Goal: Task Accomplishment & Management: Manage account settings

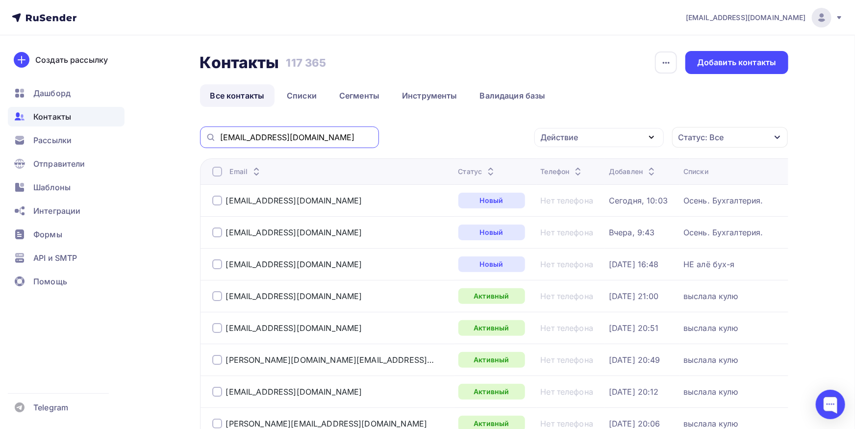
click at [345, 140] on input "olgamih@bk.ru" at bounding box center [296, 137] width 153 height 11
paste input "2329293@mail"
type input "[EMAIL_ADDRESS][DOMAIN_NAME]"
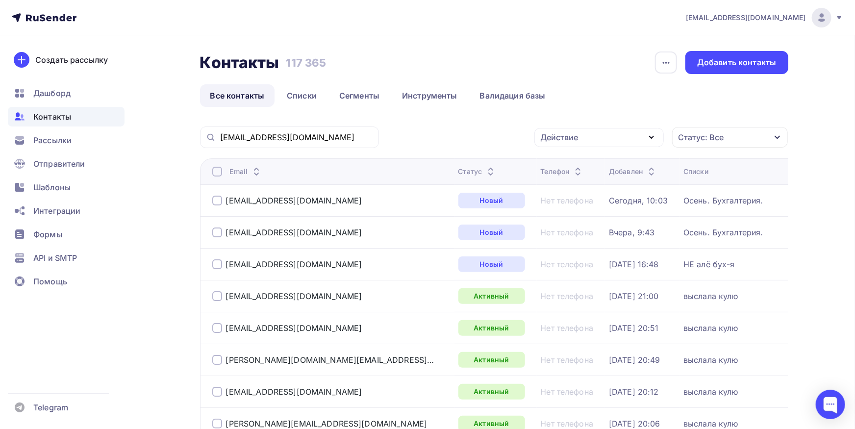
click at [305, 132] on div "[EMAIL_ADDRESS][DOMAIN_NAME]" at bounding box center [289, 137] width 179 height 22
click at [304, 138] on input "[EMAIL_ADDRESS][DOMAIN_NAME]" at bounding box center [296, 137] width 153 height 11
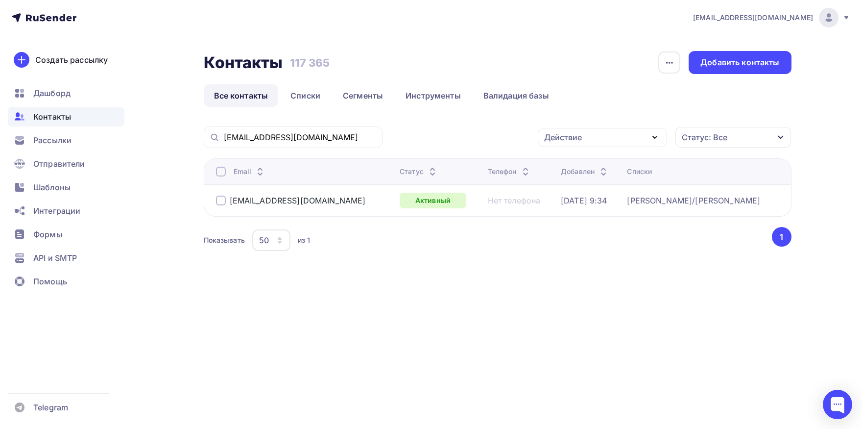
click at [220, 177] on th "Email" at bounding box center [300, 171] width 192 height 26
click at [221, 174] on div at bounding box center [221, 172] width 10 height 10
click at [220, 171] on div at bounding box center [221, 172] width 10 height 10
click at [568, 136] on div "Действие" at bounding box center [563, 137] width 38 height 12
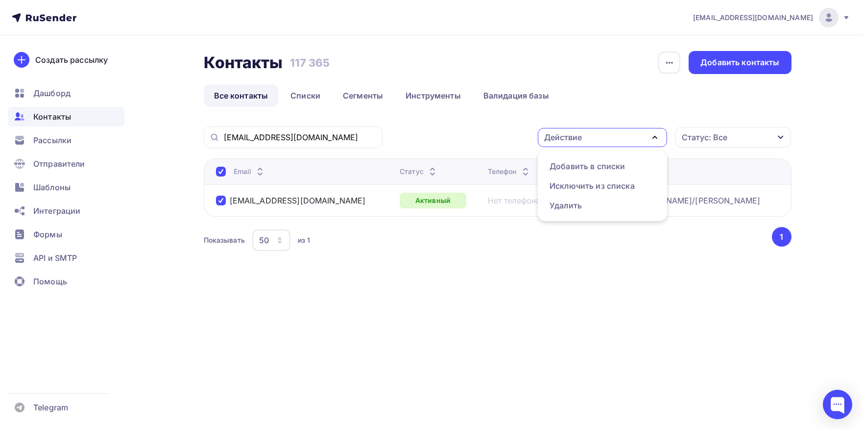
click at [578, 138] on div "Действие" at bounding box center [563, 137] width 38 height 12
click at [575, 187] on td "25.03.2024, 9:34" at bounding box center [590, 200] width 66 height 32
click at [589, 141] on div "Действие" at bounding box center [602, 137] width 129 height 19
click at [583, 184] on div "Исключить из списка" at bounding box center [592, 186] width 85 height 12
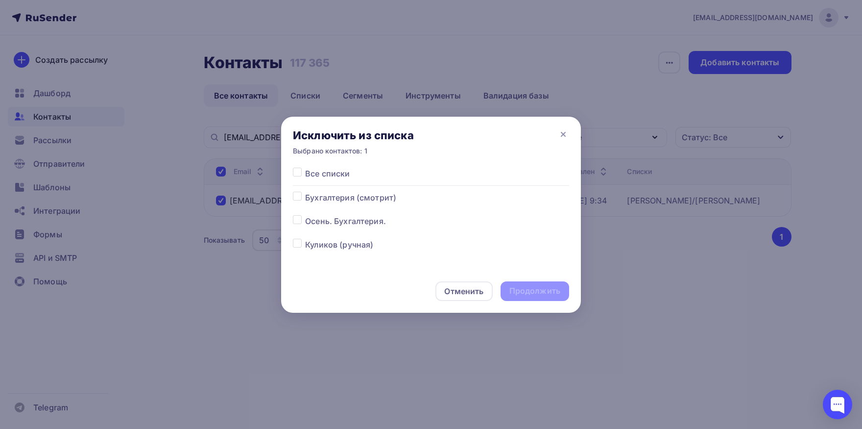
click at [299, 179] on div at bounding box center [299, 174] width 12 height 12
click at [305, 168] on label at bounding box center [305, 168] width 0 height 0
click at [297, 176] on input "checkbox" at bounding box center [297, 172] width 9 height 9
checkbox input "true"
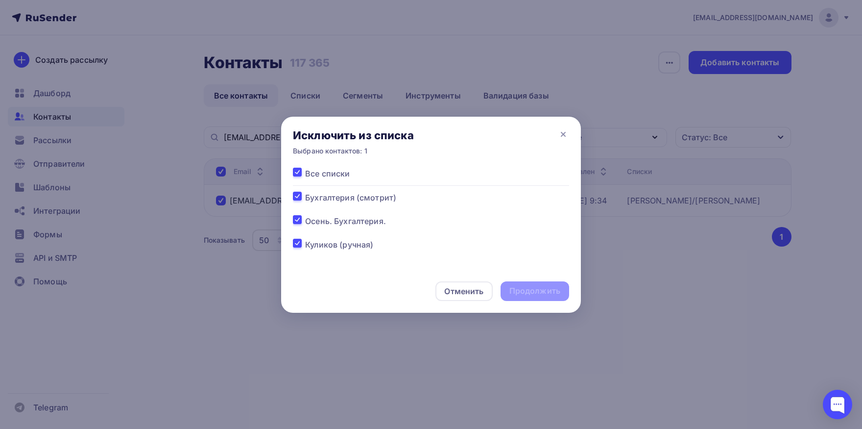
checkbox input "true"
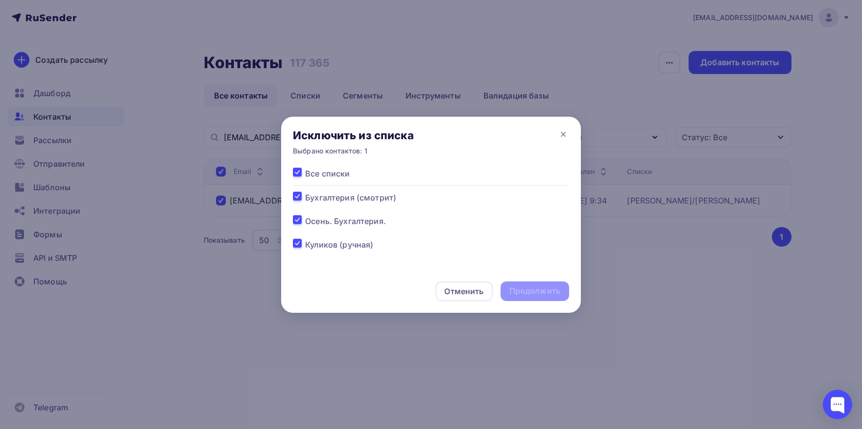
checkbox input "true"
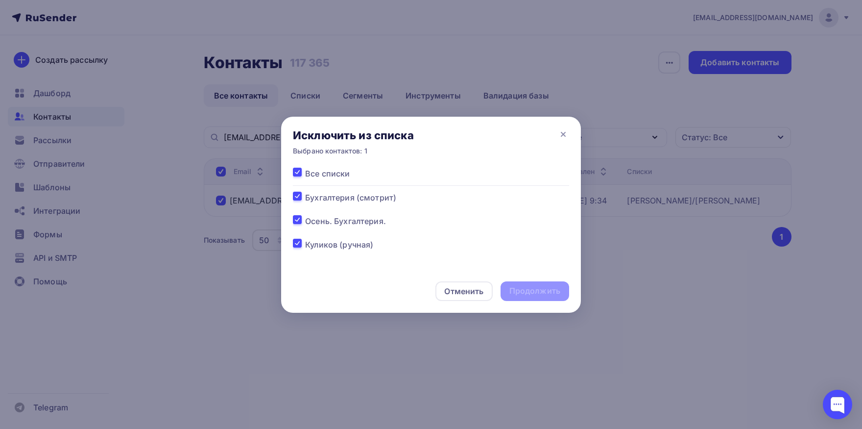
checkbox input "true"
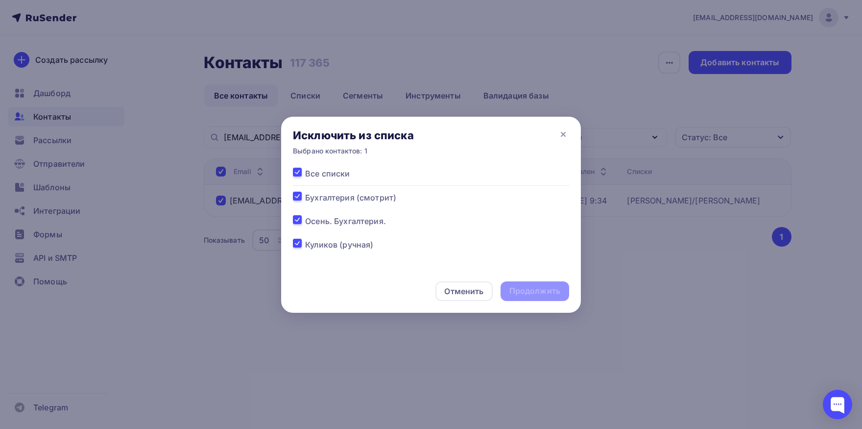
checkbox input "true"
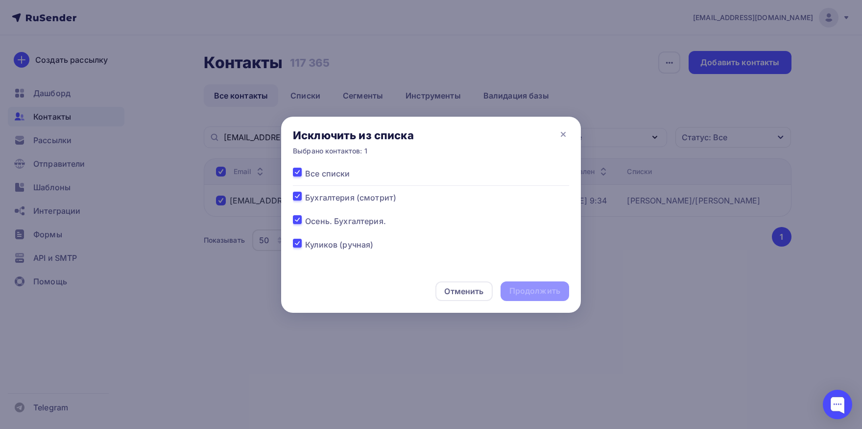
checkbox input "true"
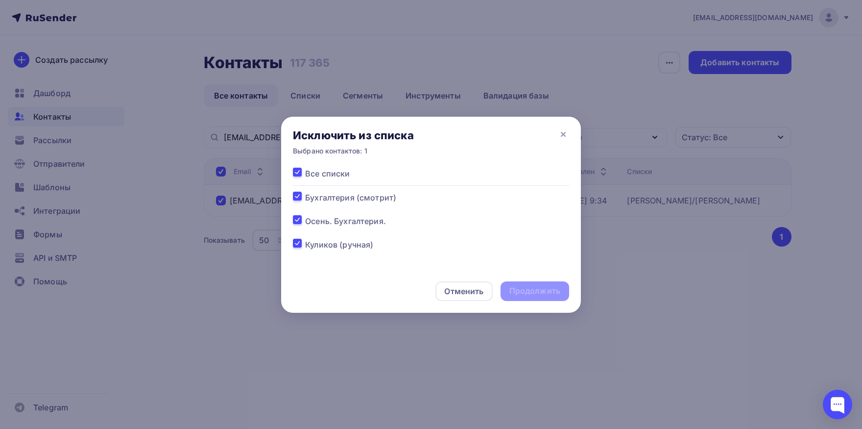
checkbox input "true"
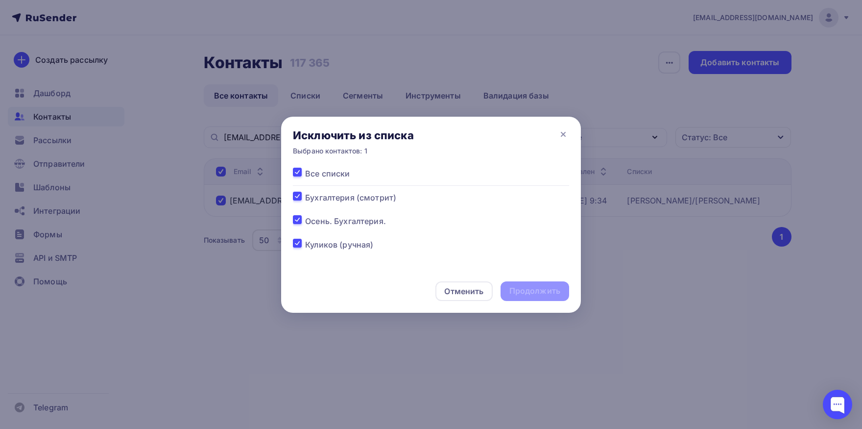
checkbox input "true"
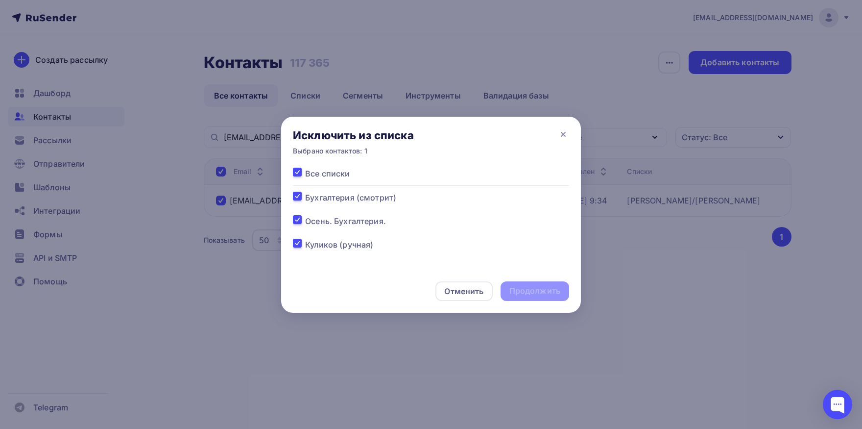
checkbox input "true"
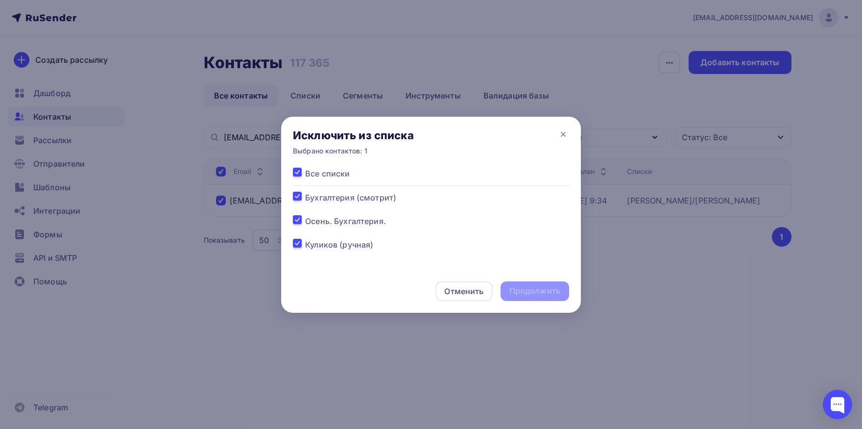
checkbox input "true"
click at [516, 289] on div "Продолжить" at bounding box center [535, 290] width 51 height 11
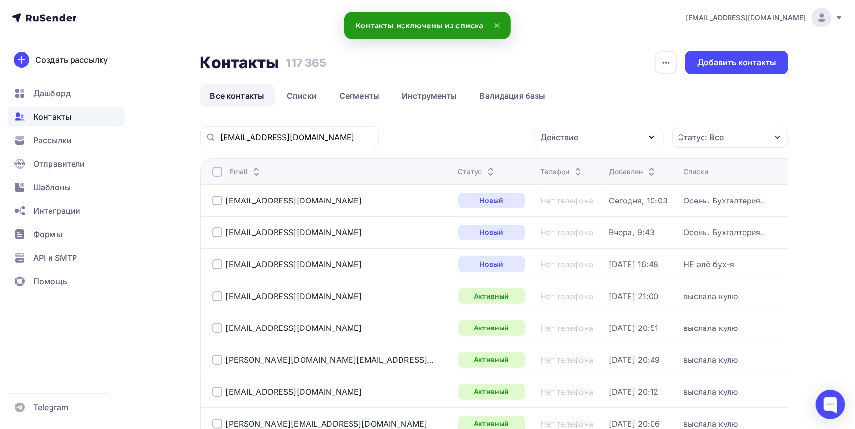
click at [354, 145] on div "[EMAIL_ADDRESS][DOMAIN_NAME]" at bounding box center [289, 137] width 179 height 22
click at [347, 138] on input "[EMAIL_ADDRESS][DOMAIN_NAME]" at bounding box center [296, 137] width 153 height 11
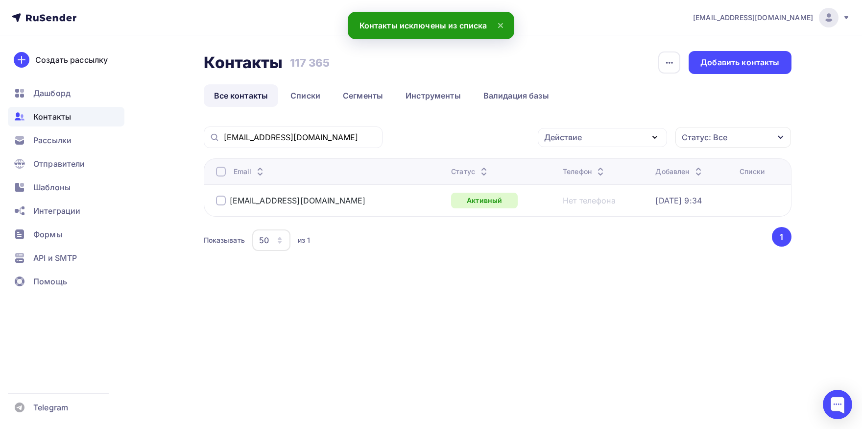
click at [218, 173] on div at bounding box center [221, 172] width 10 height 10
click at [573, 142] on div "Действие" at bounding box center [563, 137] width 38 height 12
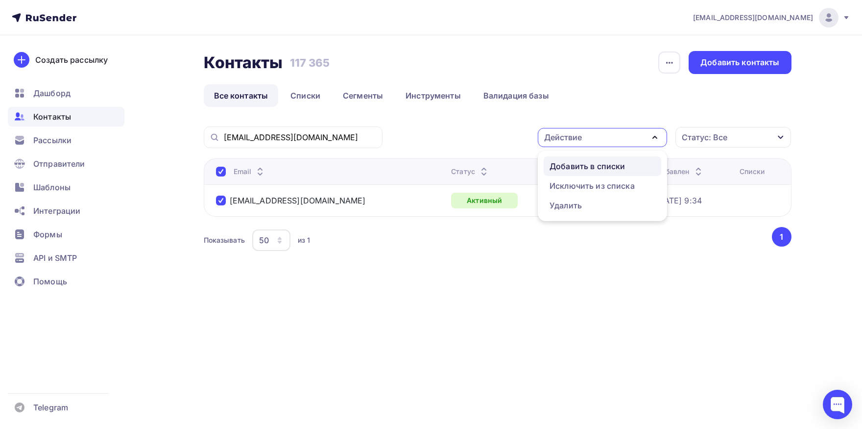
click at [572, 168] on div "Добавить в списки" at bounding box center [587, 166] width 75 height 12
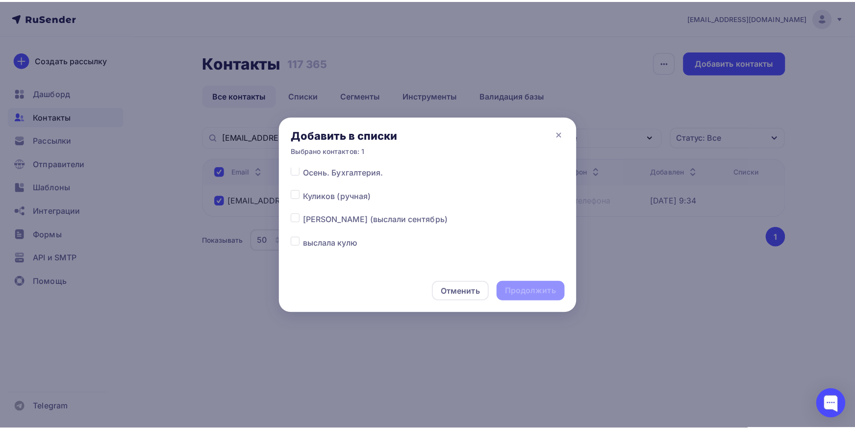
scroll to position [51, 0]
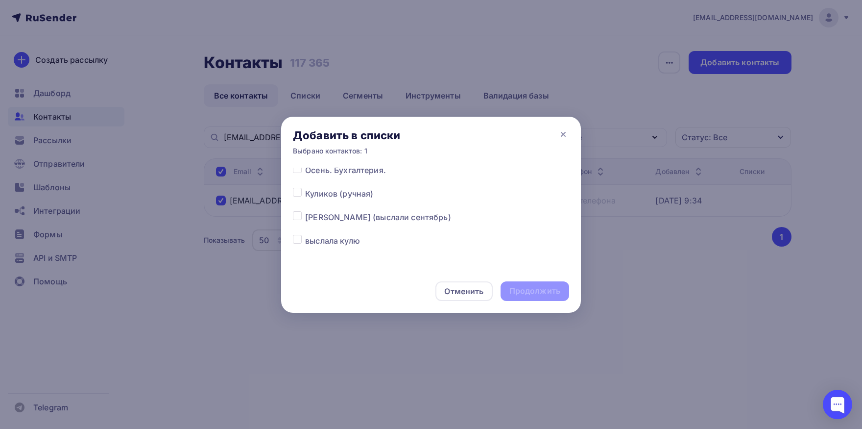
click at [302, 216] on div at bounding box center [299, 217] width 12 height 12
click at [305, 211] on label at bounding box center [305, 211] width 0 height 0
click at [296, 217] on input "checkbox" at bounding box center [297, 215] width 9 height 9
checkbox input "true"
click at [533, 296] on div "Продолжить" at bounding box center [535, 290] width 51 height 11
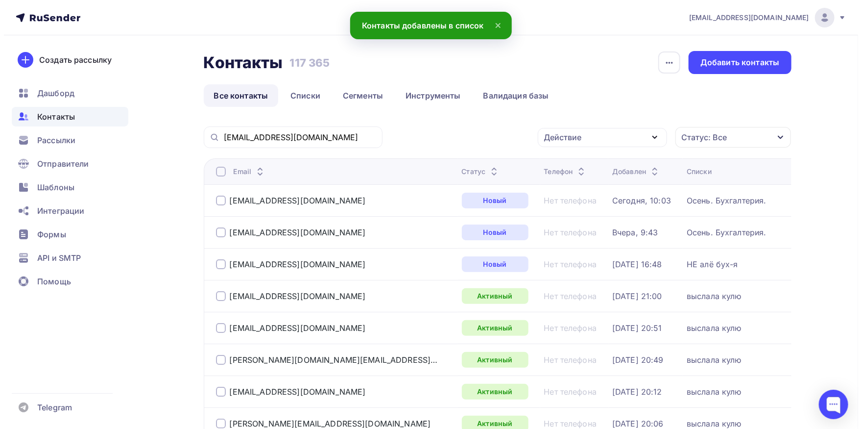
scroll to position [0, 0]
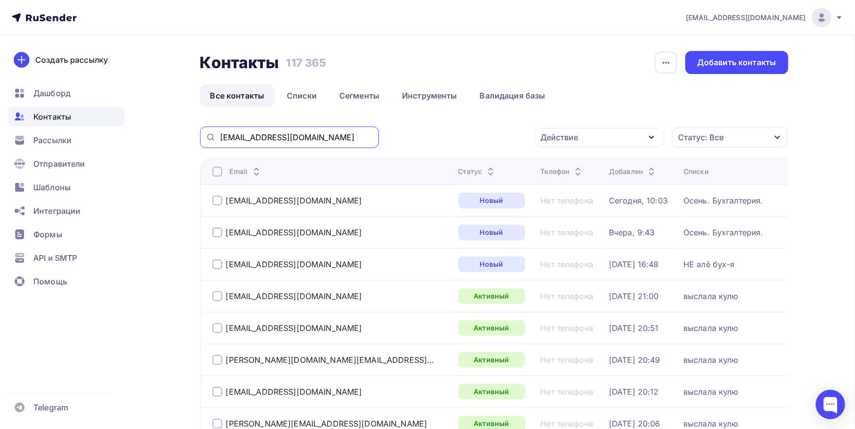
click at [335, 137] on input "[EMAIL_ADDRESS][DOMAIN_NAME]" at bounding box center [296, 137] width 153 height 11
paste input "6556240"
type input "6556240@mail.ru"
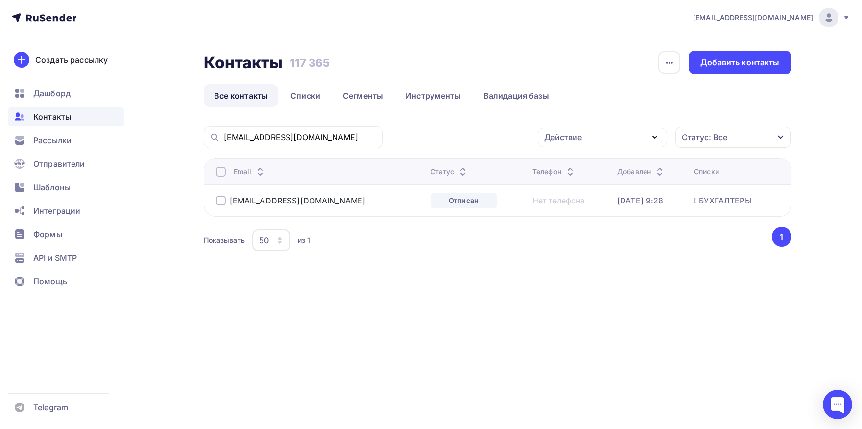
click at [219, 171] on div at bounding box center [221, 172] width 10 height 10
click at [219, 179] on th "Email" at bounding box center [315, 171] width 223 height 26
click at [220, 170] on div at bounding box center [221, 172] width 10 height 10
click at [550, 139] on div "Действие" at bounding box center [563, 137] width 38 height 12
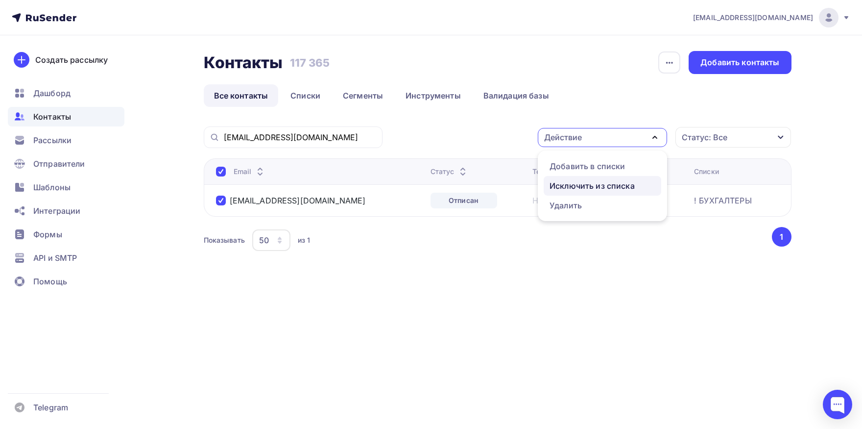
click at [557, 181] on div "Исключить из списка" at bounding box center [592, 186] width 85 height 12
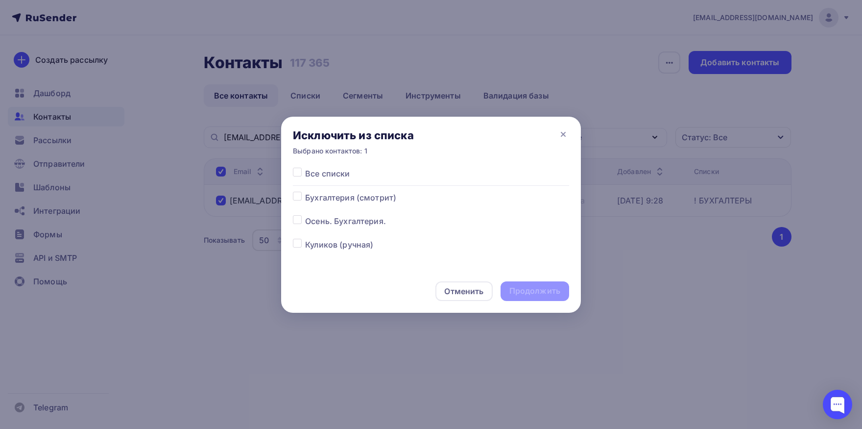
click at [305, 168] on label at bounding box center [305, 168] width 0 height 0
click at [295, 176] on input "checkbox" at bounding box center [297, 172] width 9 height 9
checkbox input "true"
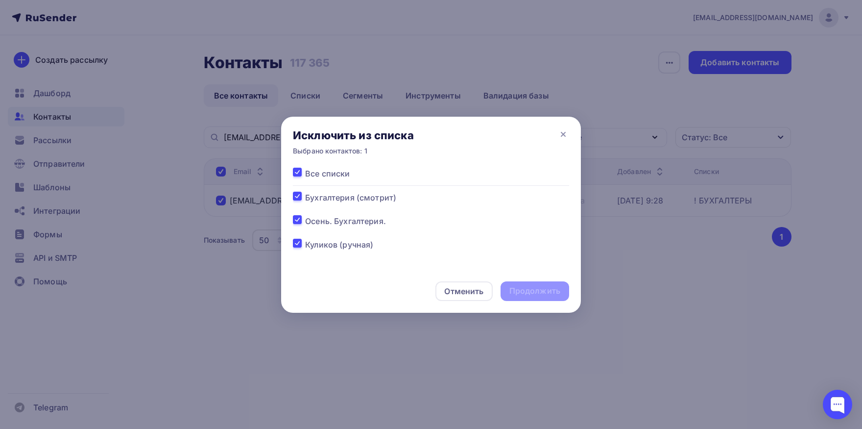
checkbox input "true"
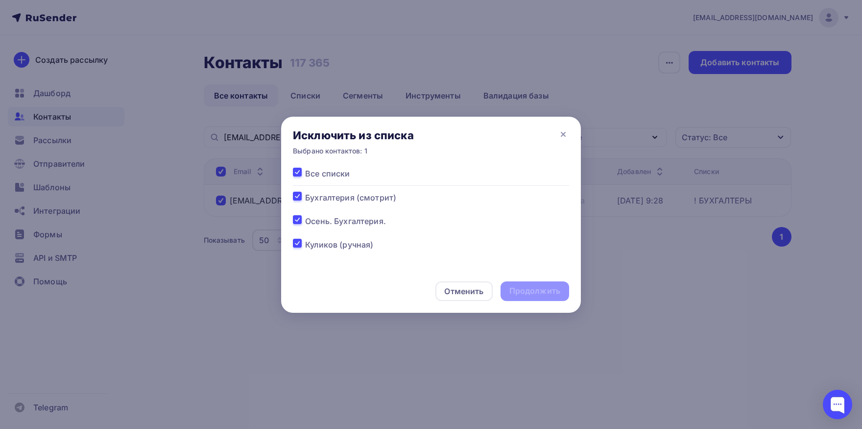
checkbox input "true"
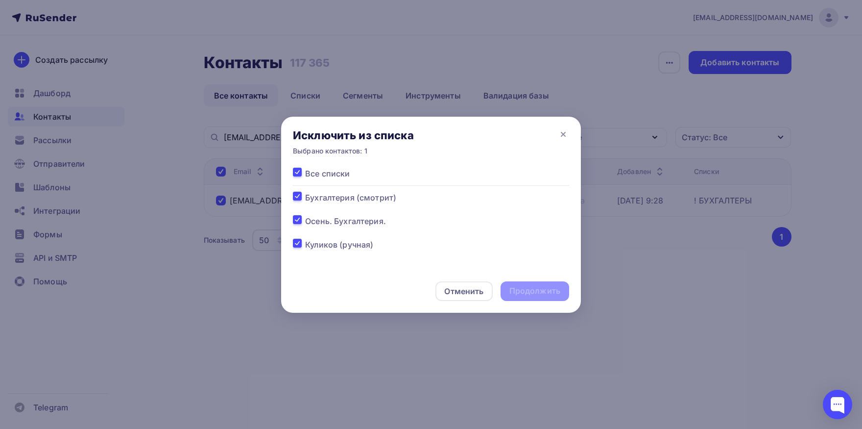
checkbox input "true"
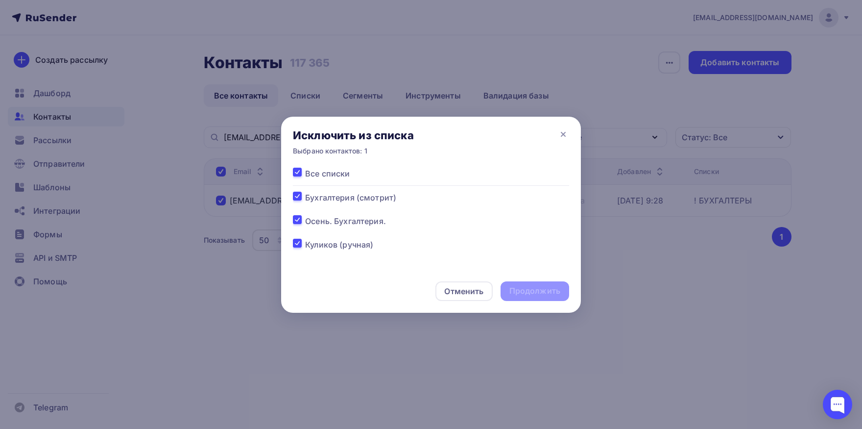
checkbox input "true"
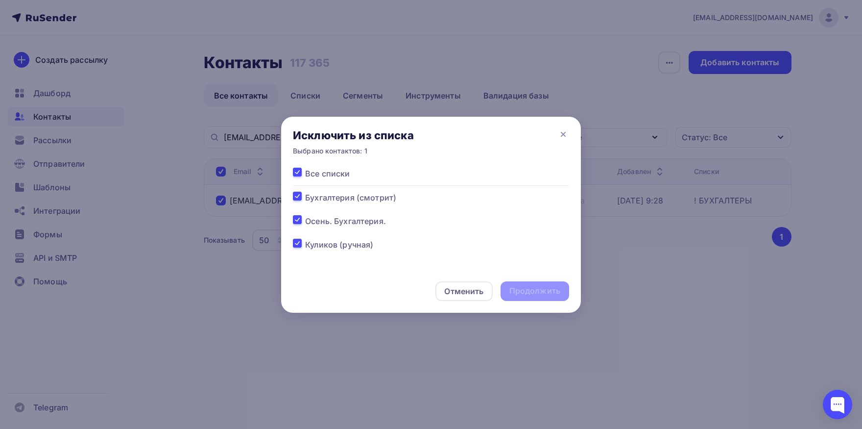
checkbox input "true"
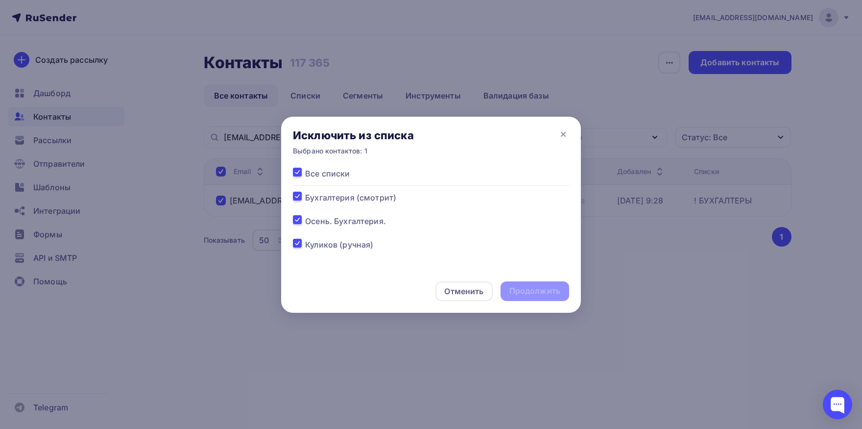
checkbox input "true"
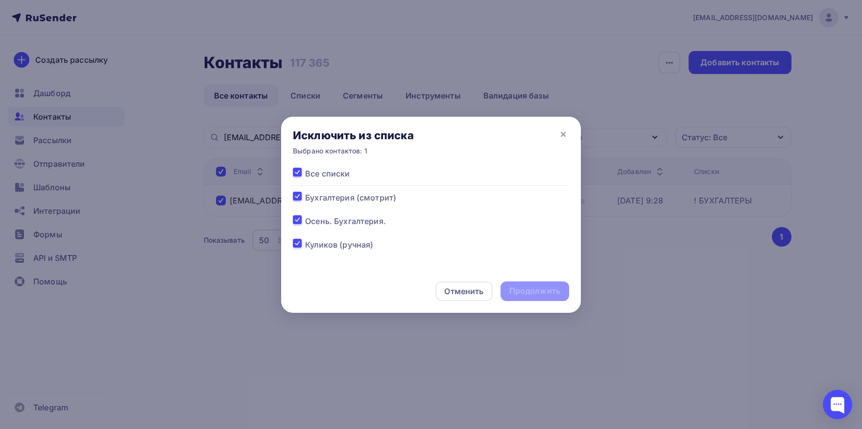
checkbox input "true"
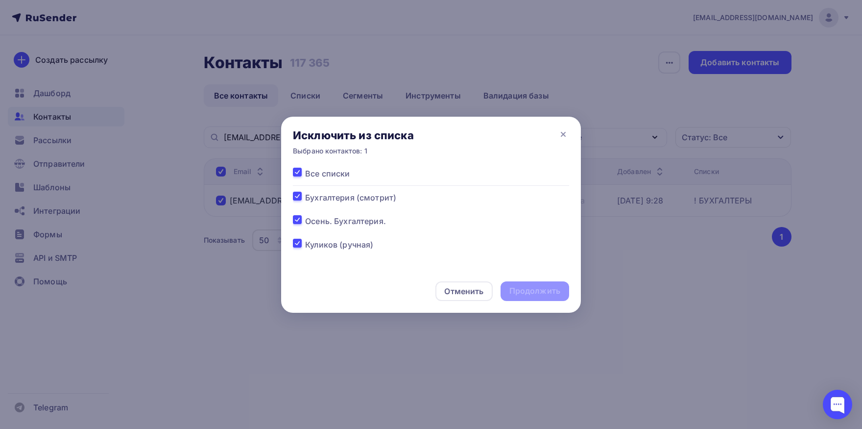
checkbox input "true"
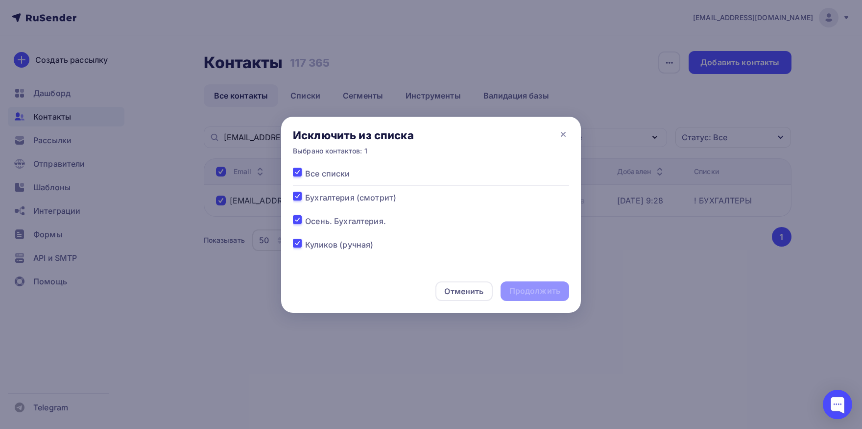
checkbox input "true"
click at [512, 290] on div "Продолжить" at bounding box center [535, 290] width 51 height 11
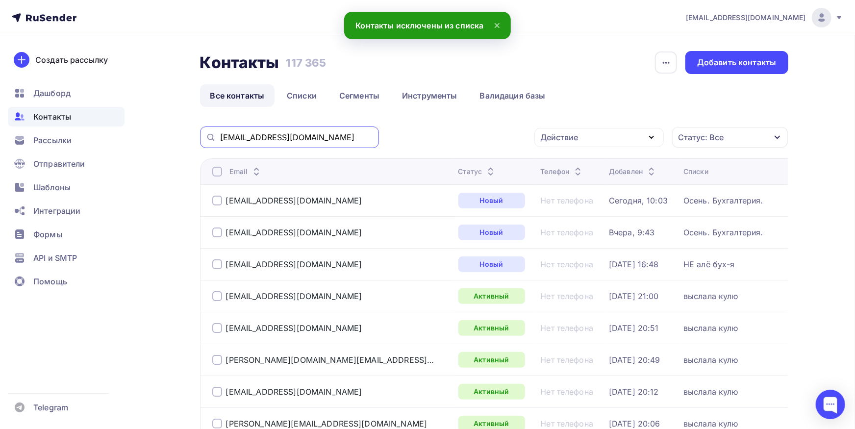
click at [331, 141] on input "6556240@mail.ru" at bounding box center [296, 137] width 153 height 11
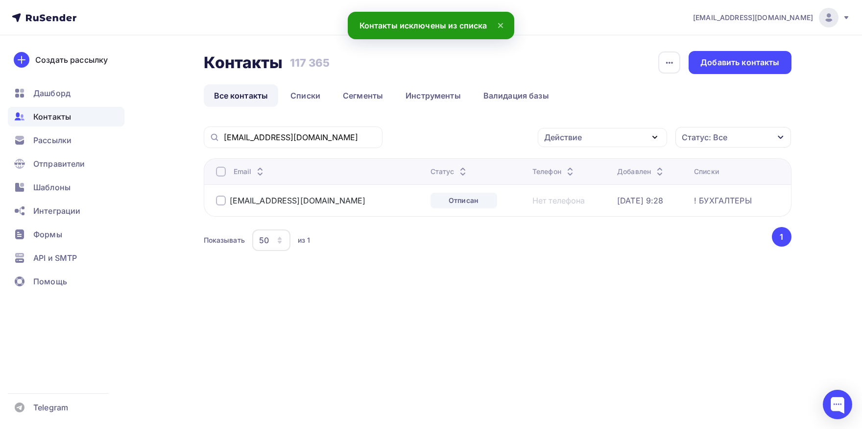
click at [222, 171] on div at bounding box center [221, 172] width 10 height 10
click at [551, 147] on div "Действие Добавить в списки Исключить из списка Удалить Статус: Все Статус Новый…" at bounding box center [591, 137] width 402 height 22
click at [560, 140] on div "Действие" at bounding box center [563, 137] width 38 height 12
click at [554, 163] on div "Добавить в списки" at bounding box center [587, 166] width 75 height 12
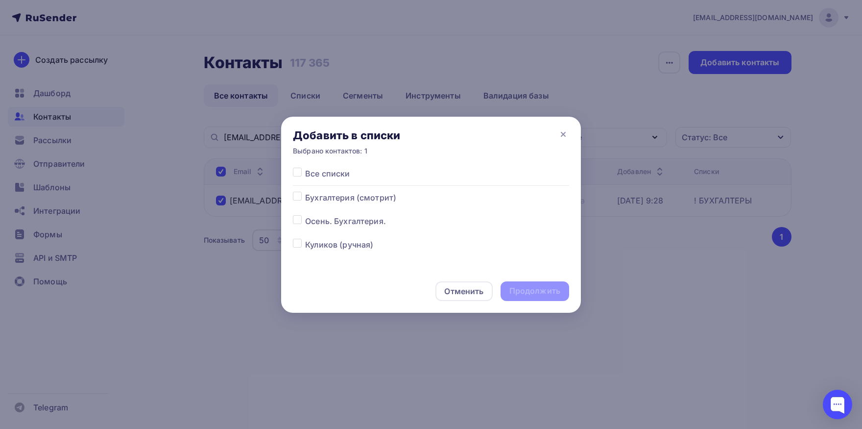
click at [305, 215] on label at bounding box center [305, 215] width 0 height 0
click at [296, 222] on input "checkbox" at bounding box center [297, 219] width 9 height 9
checkbox input "true"
click at [531, 291] on div "Продолжить" at bounding box center [535, 290] width 51 height 11
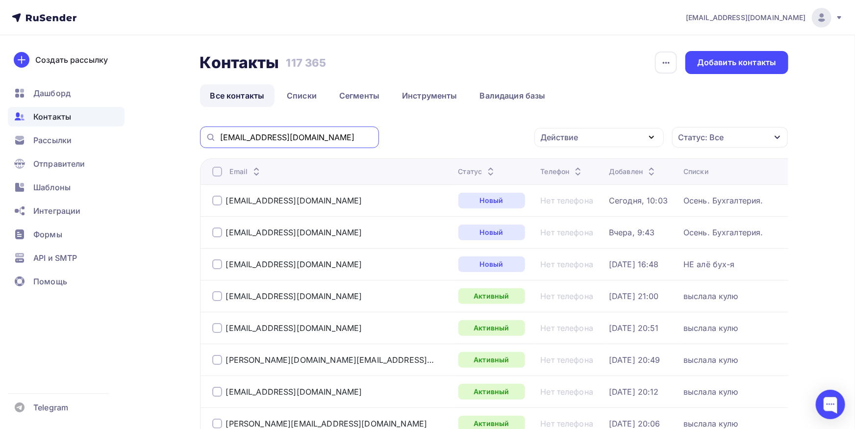
click at [312, 134] on input "6556240@mail.ru" at bounding box center [296, 137] width 153 height 11
paste input "brmaster.ru"
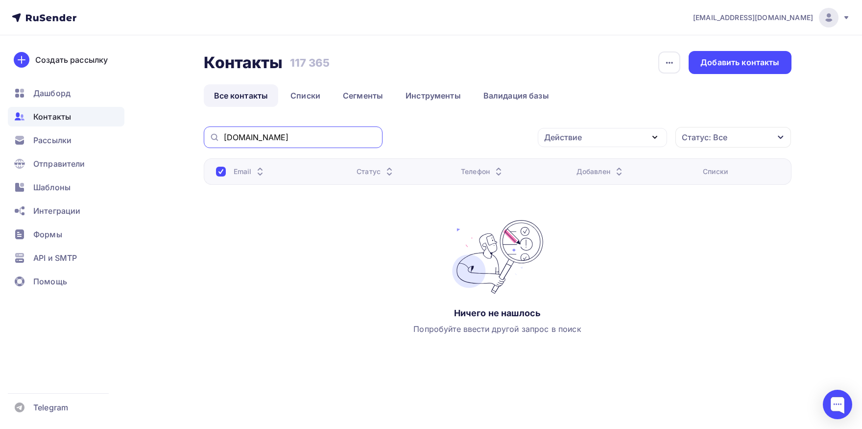
click at [288, 135] on input "brmaster.ru" at bounding box center [300, 137] width 153 height 11
type input "brmaster.ru"
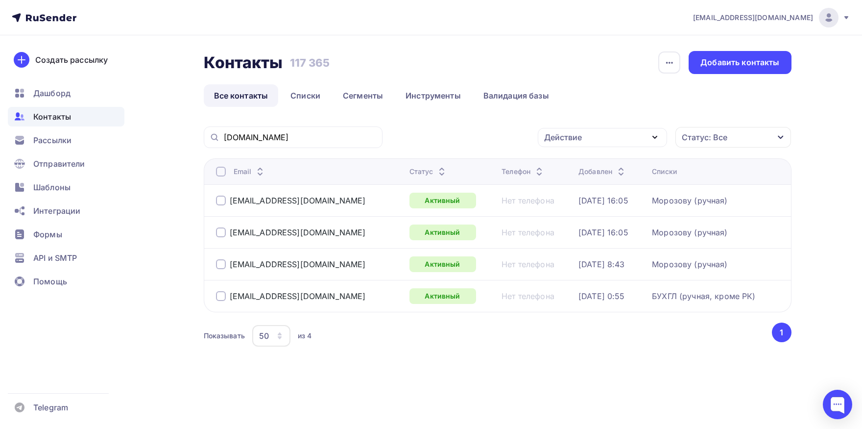
click at [217, 299] on div at bounding box center [221, 296] width 10 height 10
click at [574, 135] on div "Действие" at bounding box center [563, 137] width 38 height 12
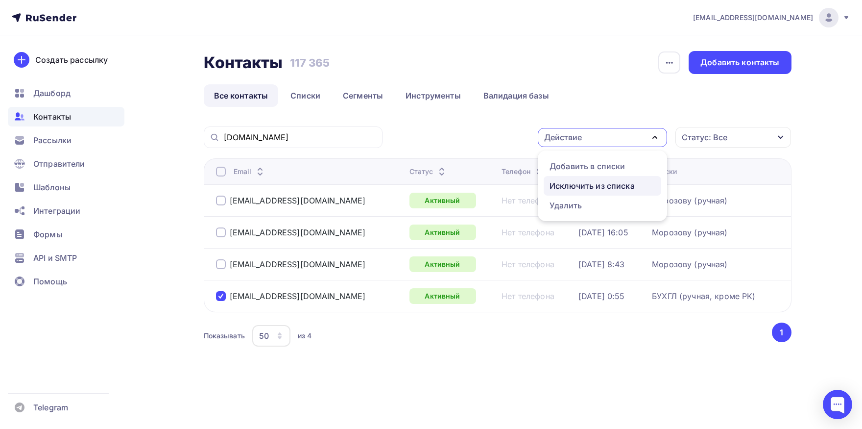
click at [576, 184] on div "Исключить из списка" at bounding box center [592, 186] width 85 height 12
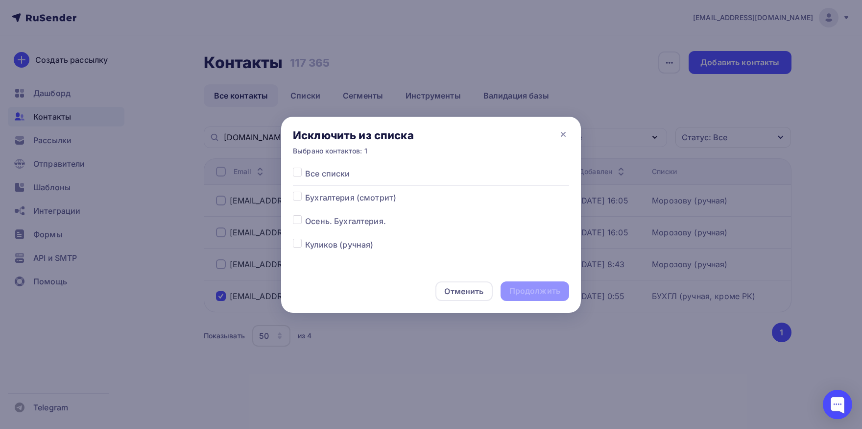
click at [305, 168] on label at bounding box center [305, 168] width 0 height 0
click at [299, 173] on input "checkbox" at bounding box center [297, 172] width 9 height 9
checkbox input "true"
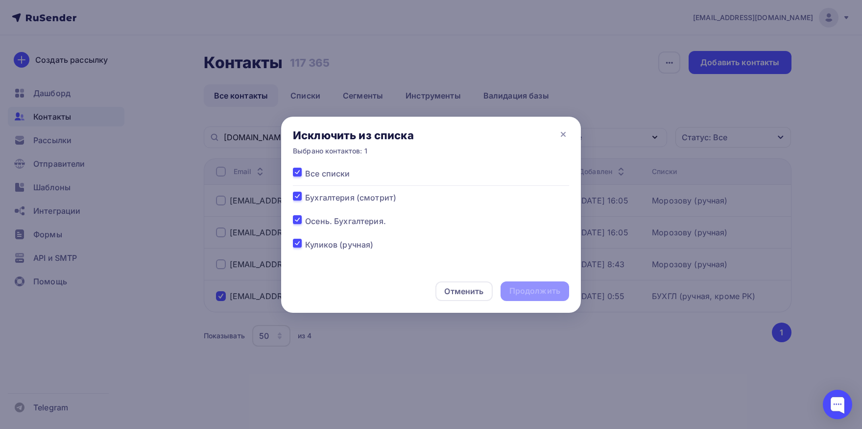
checkbox input "true"
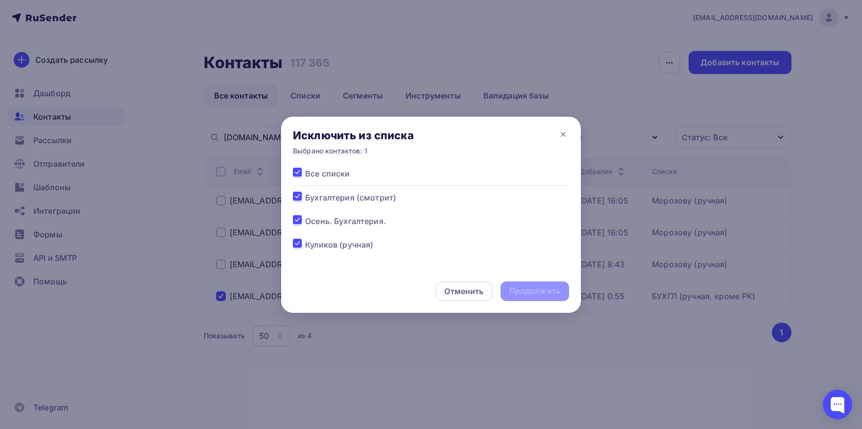
checkbox input "true"
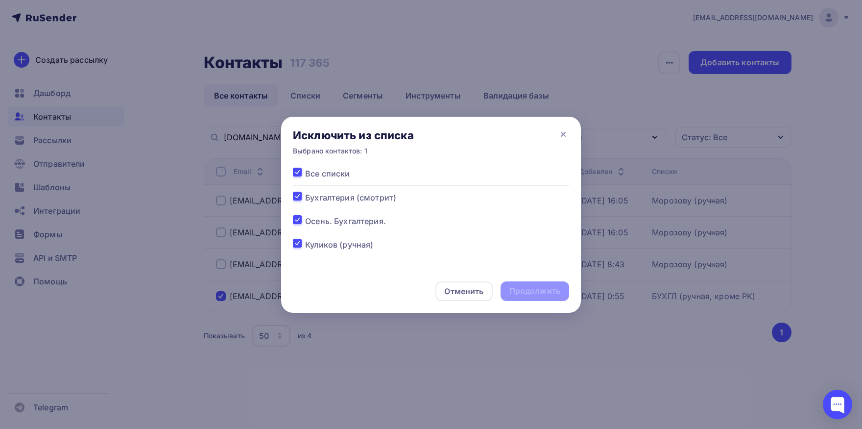
checkbox input "true"
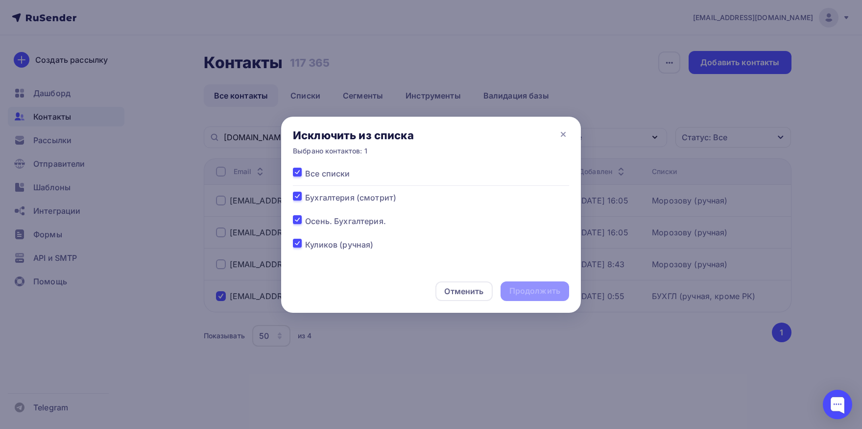
checkbox input "true"
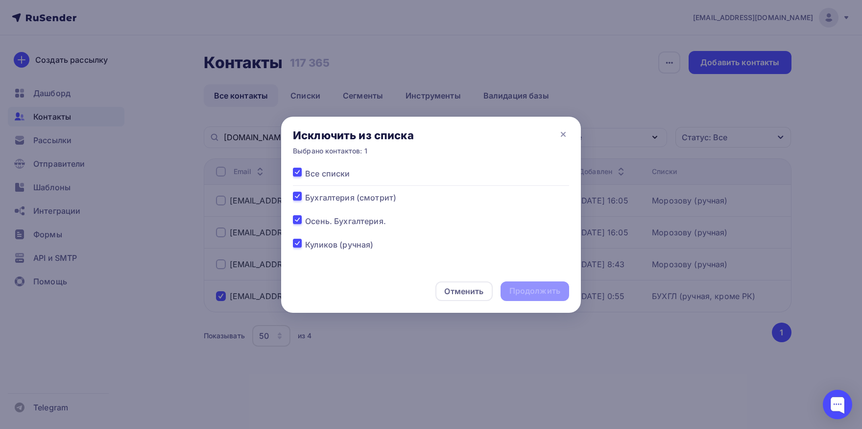
checkbox input "true"
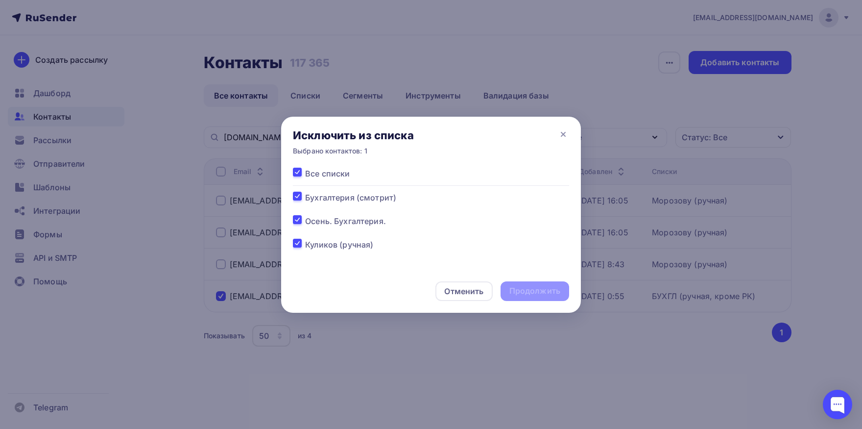
checkbox input "true"
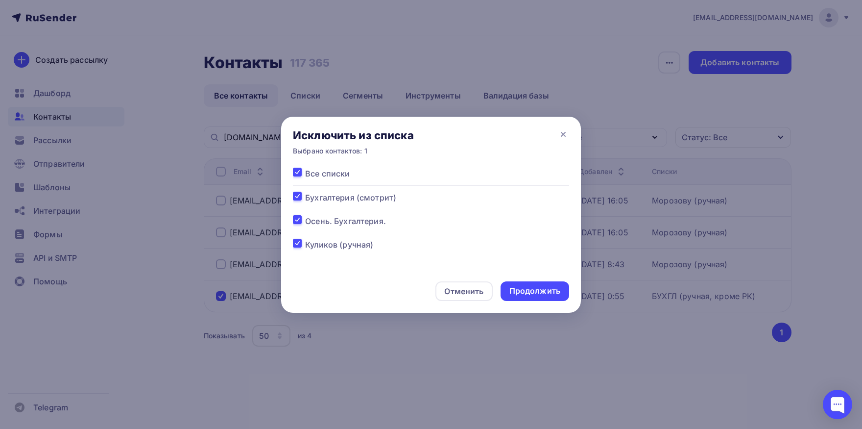
checkbox input "true"
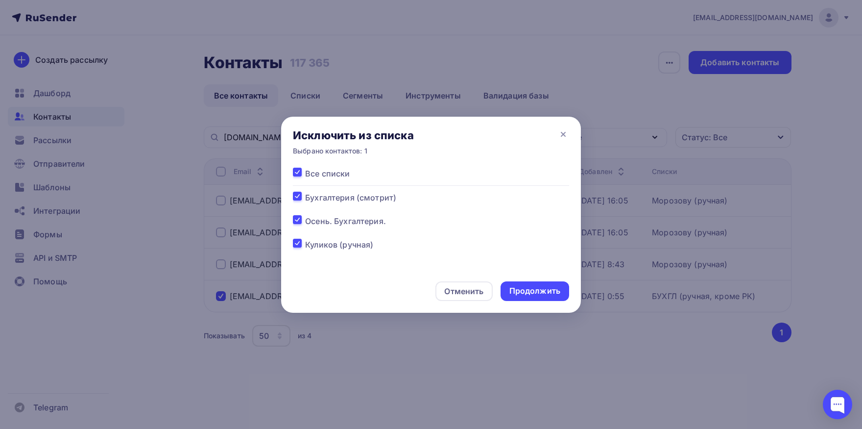
checkbox input "true"
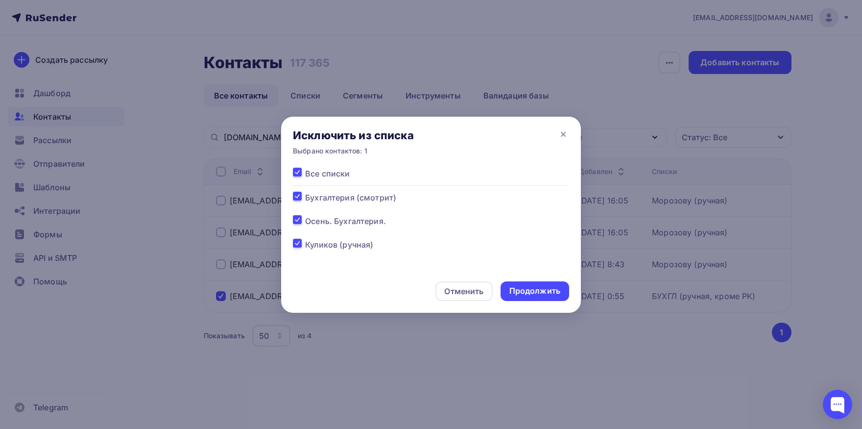
checkbox input "true"
click at [536, 292] on div "Продолжить" at bounding box center [535, 290] width 51 height 11
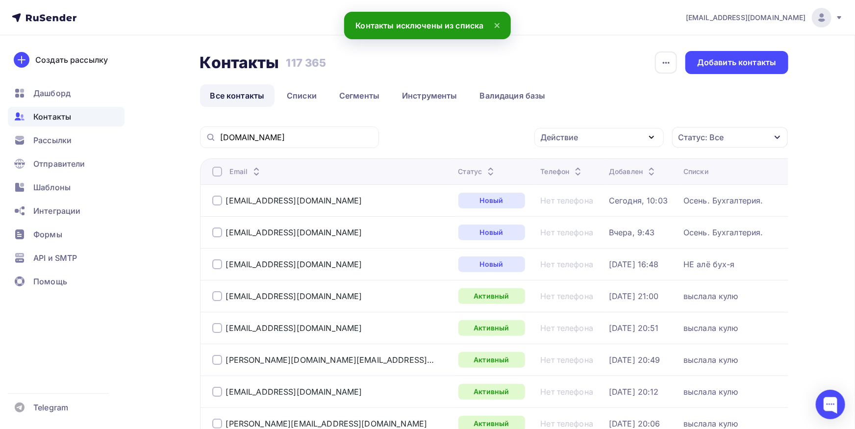
click at [355, 144] on div "brmaster.ru" at bounding box center [289, 137] width 179 height 22
click at [354, 142] on input "brmaster.ru" at bounding box center [296, 137] width 153 height 11
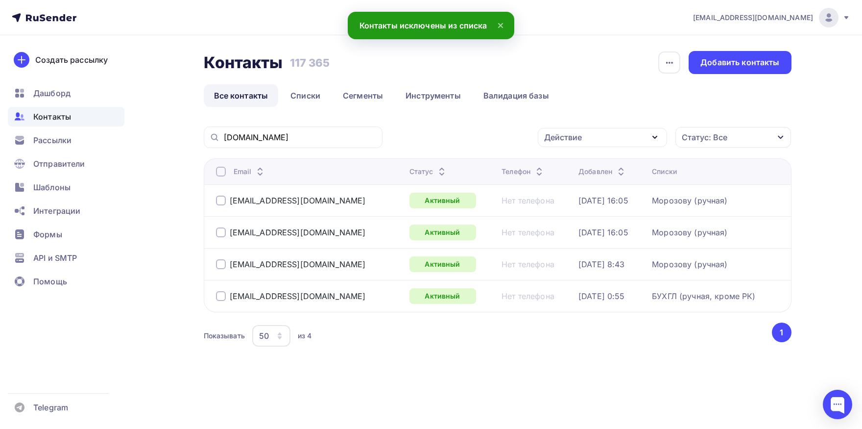
click at [225, 294] on div at bounding box center [221, 296] width 10 height 10
click at [573, 130] on div "Действие" at bounding box center [602, 137] width 129 height 19
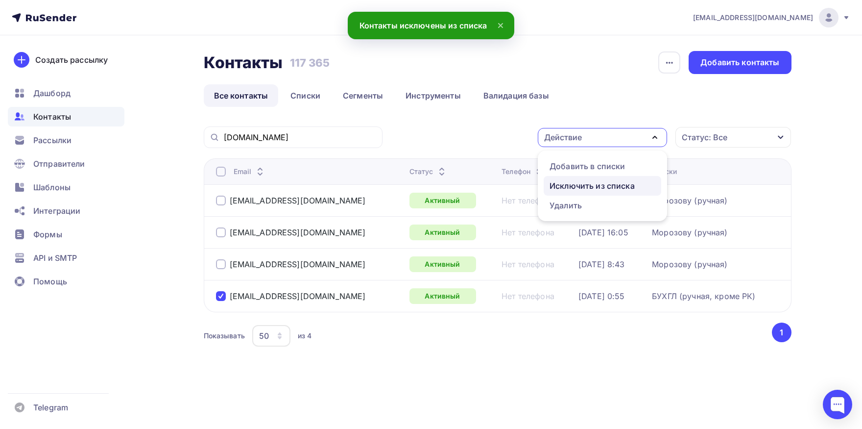
click at [571, 176] on link "Исключить из списка" at bounding box center [603, 186] width 118 height 20
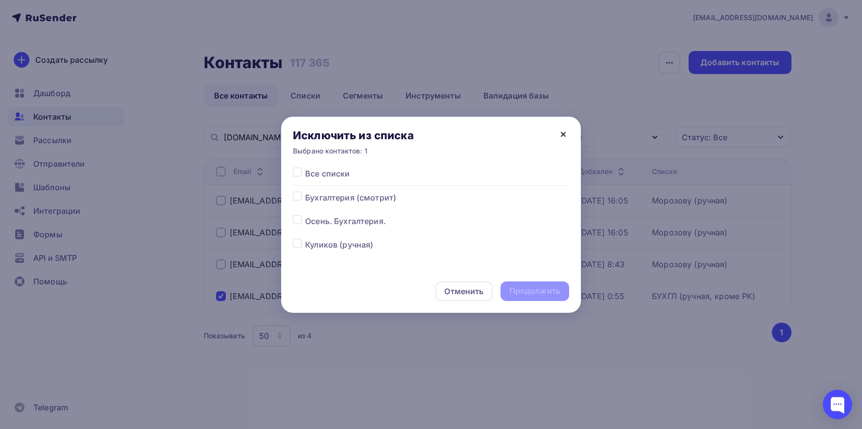
click at [561, 139] on icon at bounding box center [564, 134] width 12 height 12
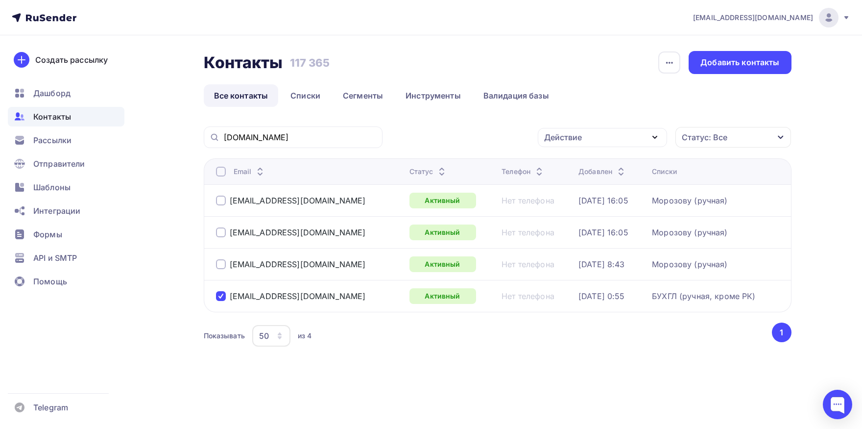
click at [570, 136] on div "Исключить из списка Выбрано контактов: 1" at bounding box center [431, 142] width 300 height 51
click at [577, 137] on div "Действие" at bounding box center [563, 137] width 38 height 12
click at [576, 165] on div "Добавить в списки" at bounding box center [587, 166] width 75 height 12
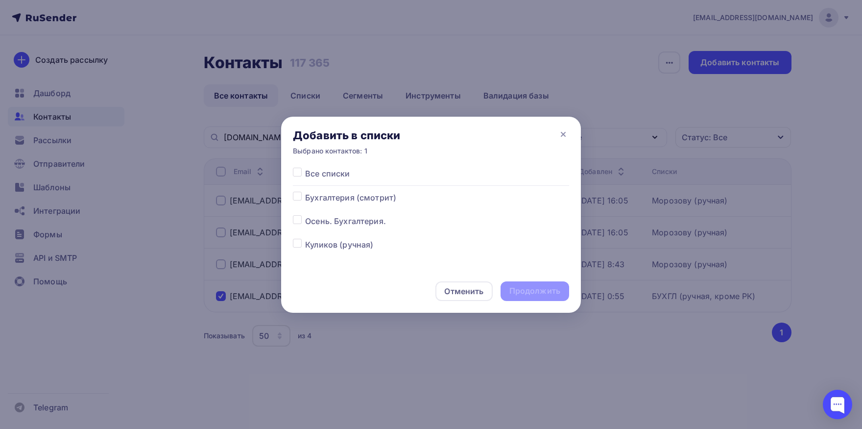
click at [305, 215] on label at bounding box center [305, 215] width 0 height 0
click at [299, 219] on input "checkbox" at bounding box center [297, 219] width 9 height 9
checkbox input "true"
click at [545, 293] on div "Продолжить" at bounding box center [535, 290] width 51 height 11
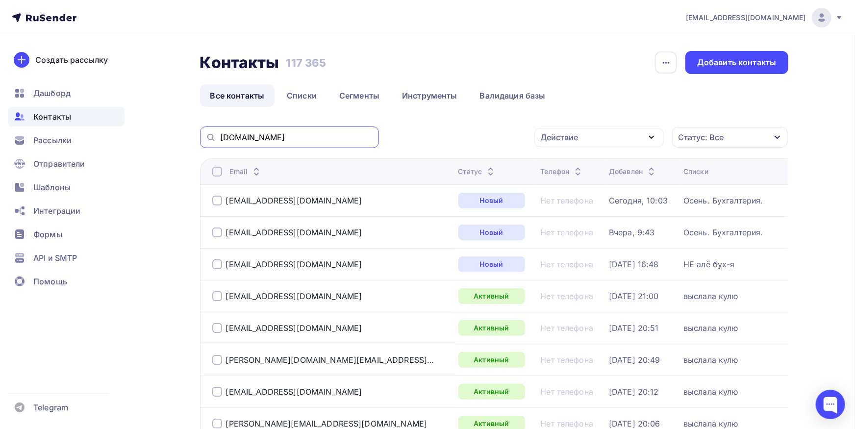
click at [290, 141] on input "brmaster.ru" at bounding box center [296, 137] width 153 height 11
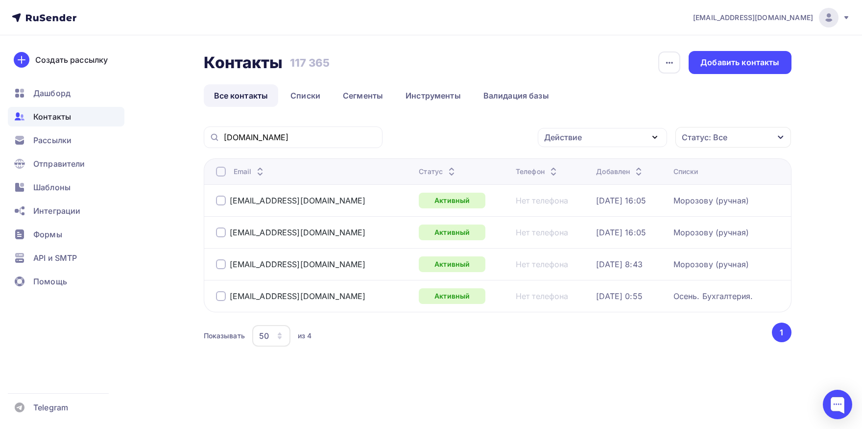
click at [218, 203] on div at bounding box center [221, 201] width 10 height 10
click at [219, 236] on div at bounding box center [221, 232] width 10 height 10
click at [220, 266] on div at bounding box center [221, 264] width 10 height 10
click at [544, 143] on div "Действие" at bounding box center [602, 137] width 129 height 19
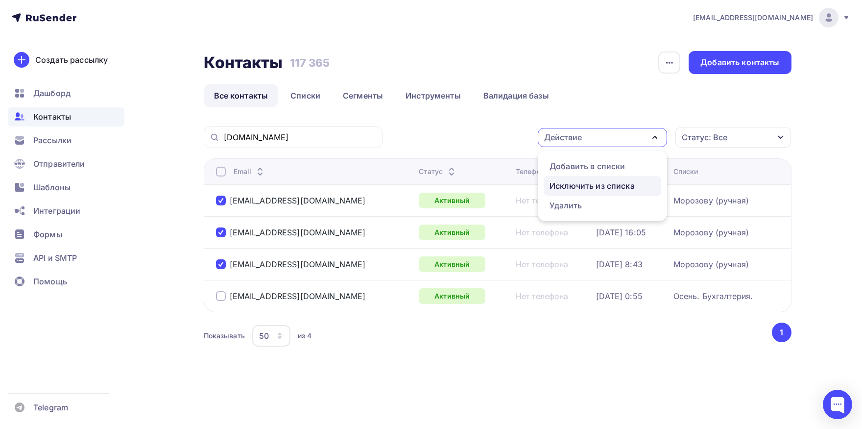
click at [559, 180] on div "Исключить из списка" at bounding box center [592, 186] width 85 height 12
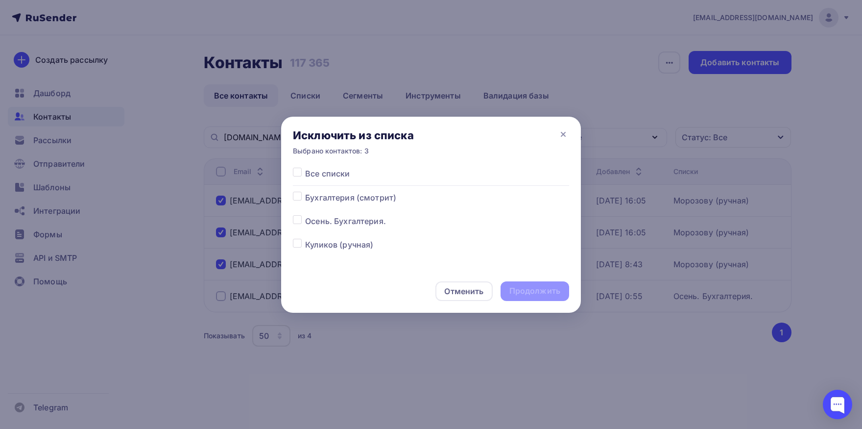
click at [305, 168] on label at bounding box center [305, 168] width 0 height 0
click at [298, 173] on input "checkbox" at bounding box center [297, 172] width 9 height 9
checkbox input "true"
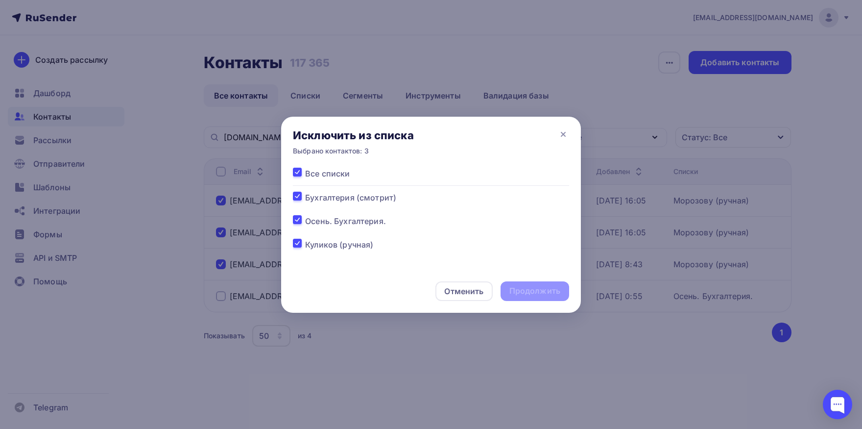
checkbox input "true"
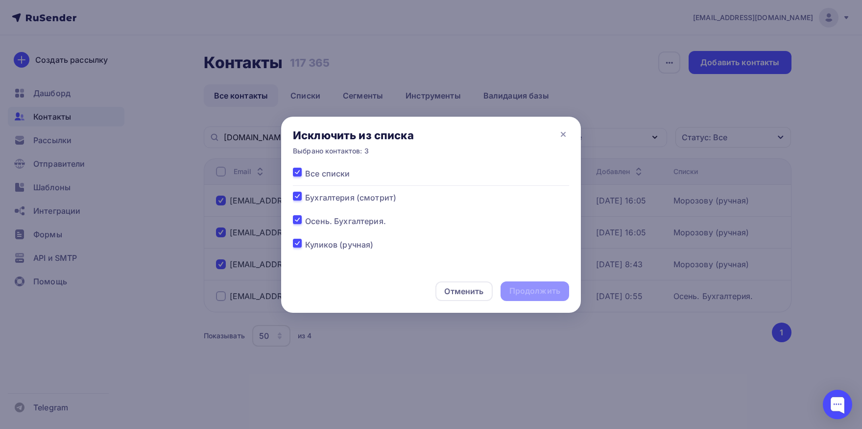
checkbox input "true"
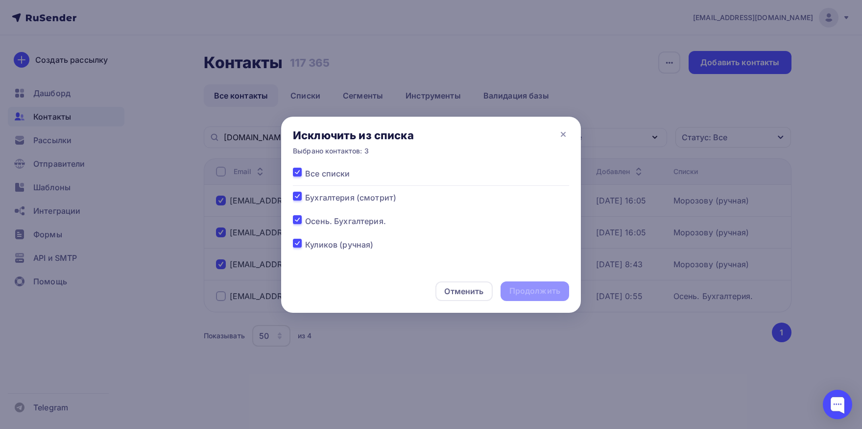
checkbox input "true"
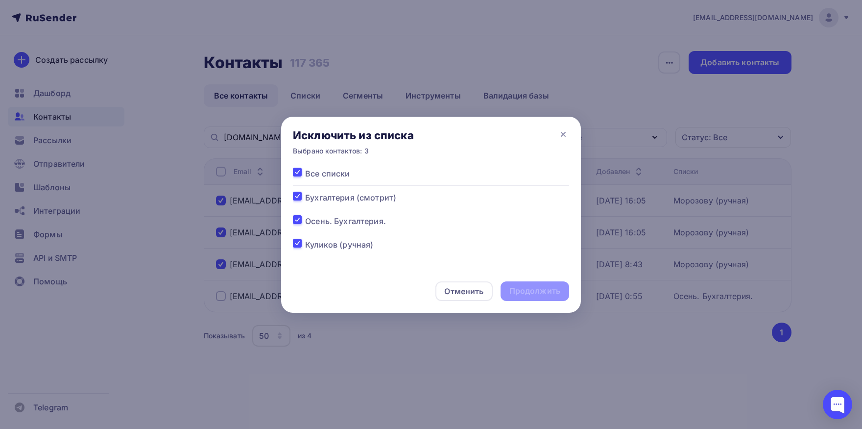
checkbox input "true"
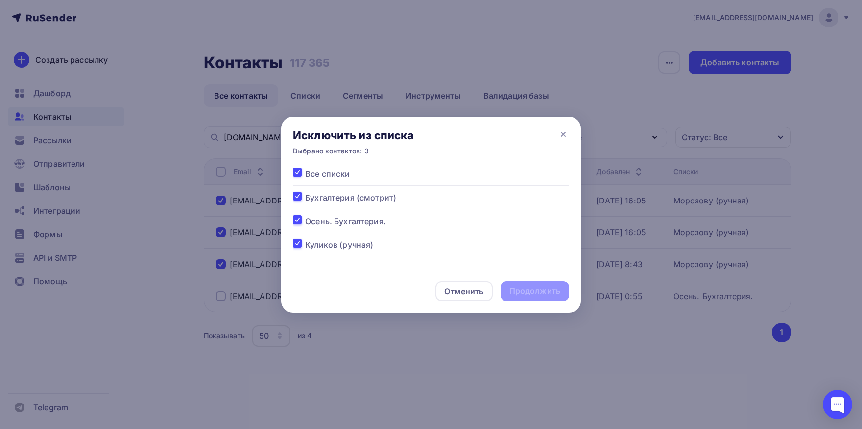
checkbox input "true"
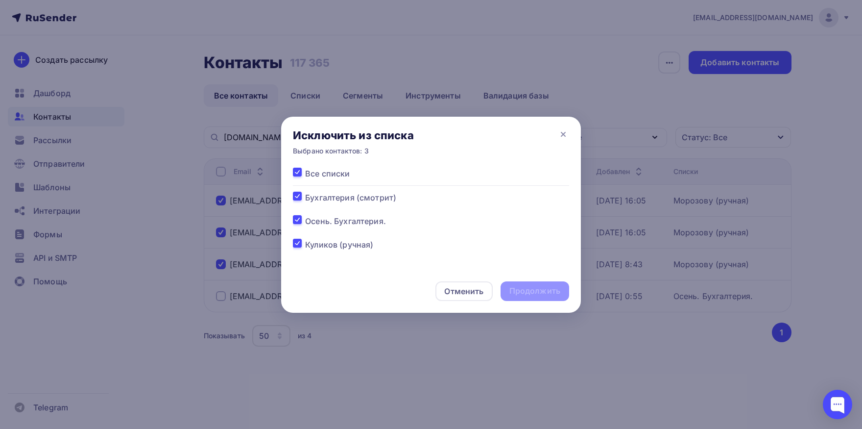
checkbox input "true"
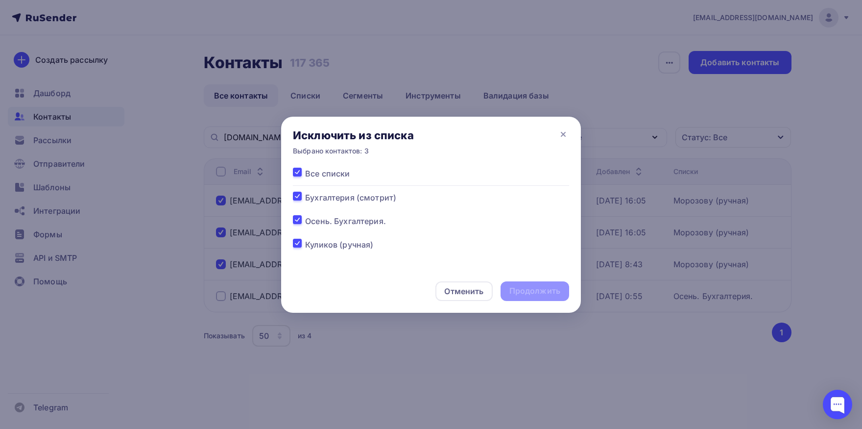
checkbox input "true"
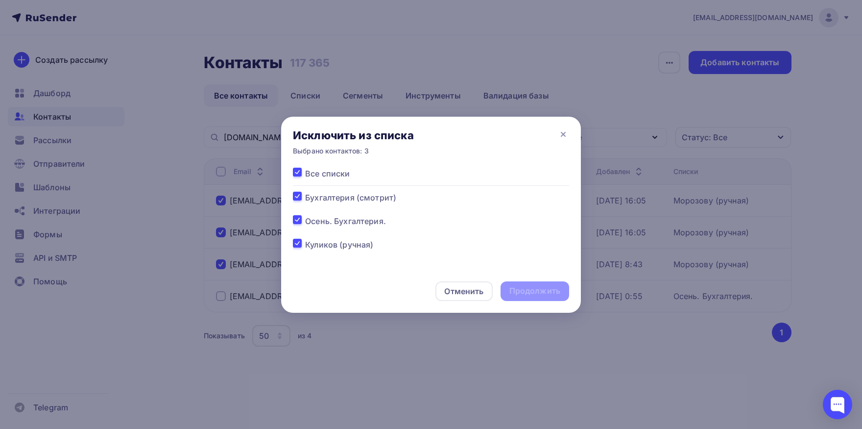
checkbox input "true"
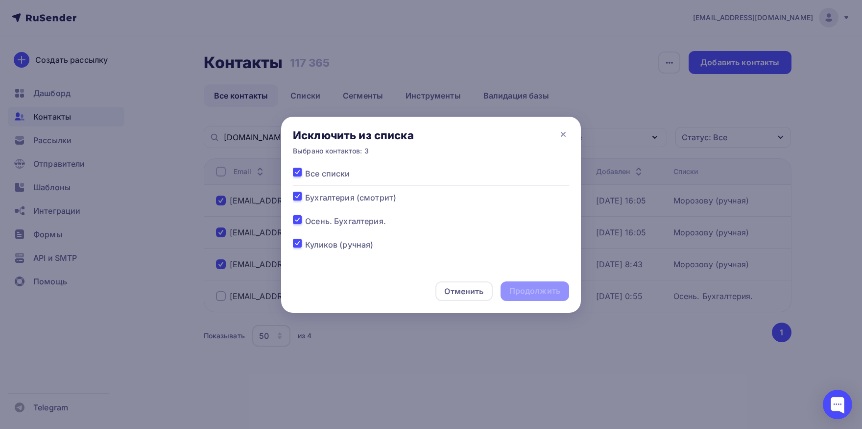
checkbox input "true"
click at [515, 291] on div "Продолжить" at bounding box center [535, 290] width 51 height 11
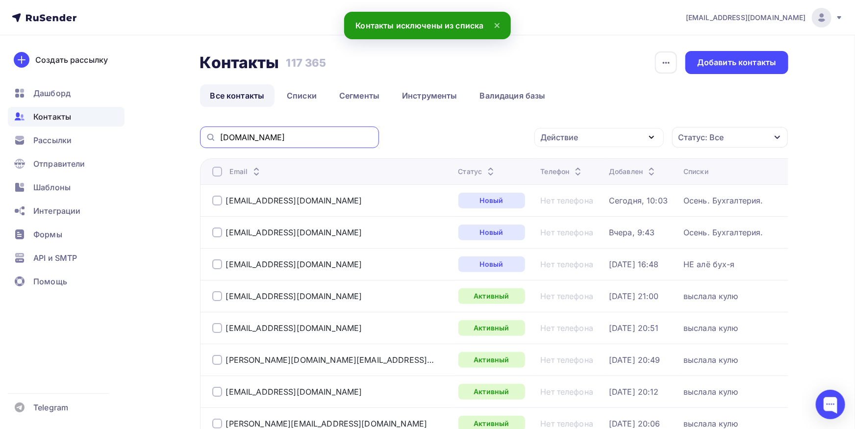
click at [335, 136] on input "brmaster.ru" at bounding box center [296, 137] width 153 height 11
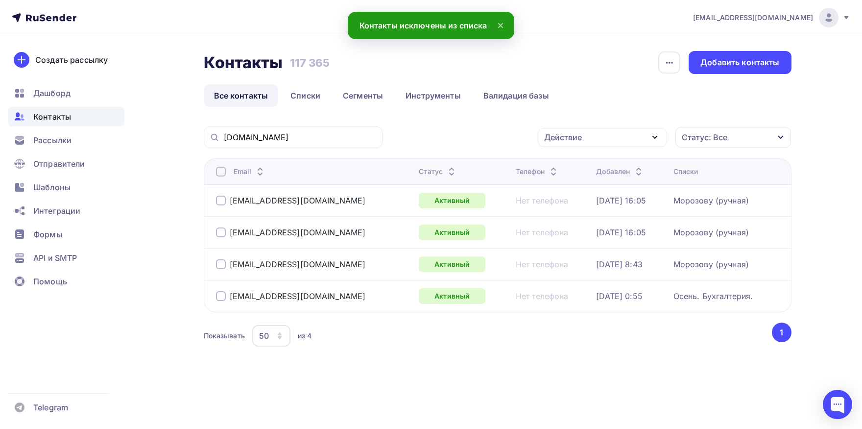
click at [220, 173] on div at bounding box center [221, 172] width 10 height 10
click at [222, 294] on div at bounding box center [221, 296] width 10 height 10
click at [568, 140] on div "Действие" at bounding box center [563, 137] width 38 height 12
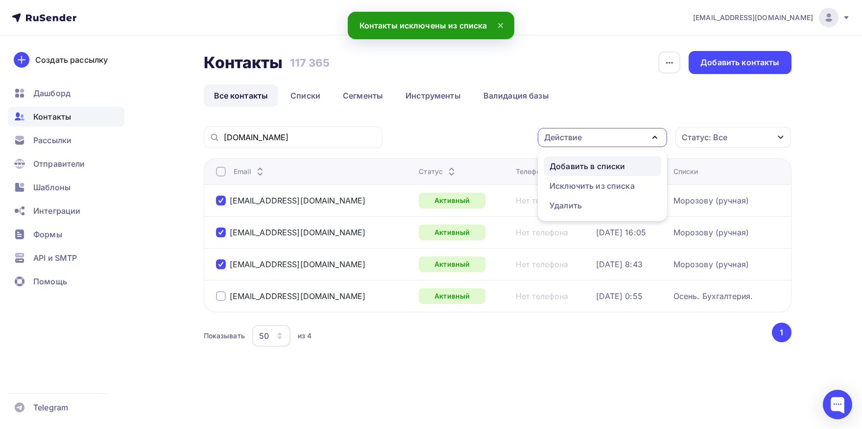
click at [569, 168] on div "Добавить в списки" at bounding box center [587, 166] width 75 height 12
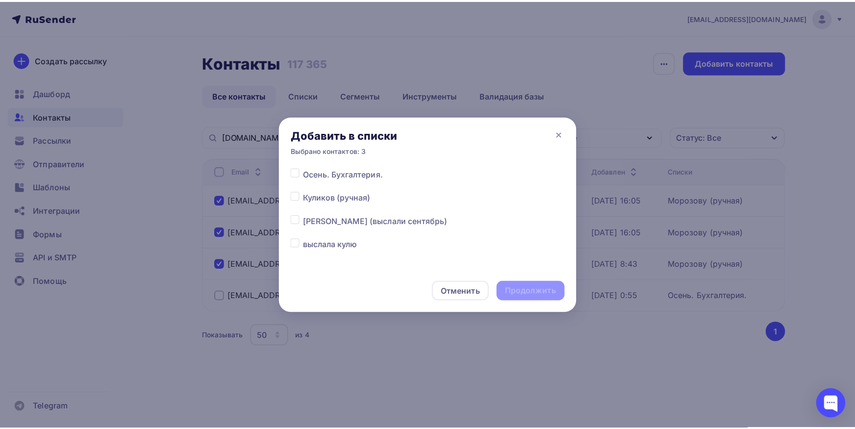
scroll to position [51, 0]
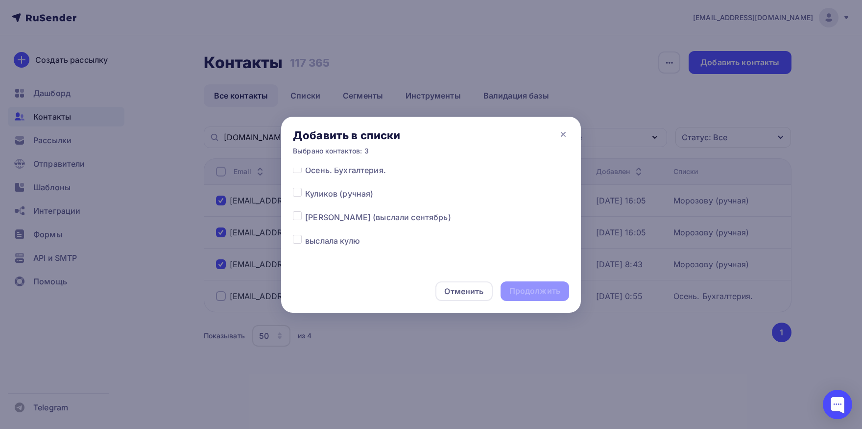
click at [305, 211] on label at bounding box center [305, 211] width 0 height 0
click at [301, 220] on input "checkbox" at bounding box center [297, 215] width 9 height 9
checkbox input "true"
click at [520, 291] on div "Продолжить" at bounding box center [535, 290] width 51 height 11
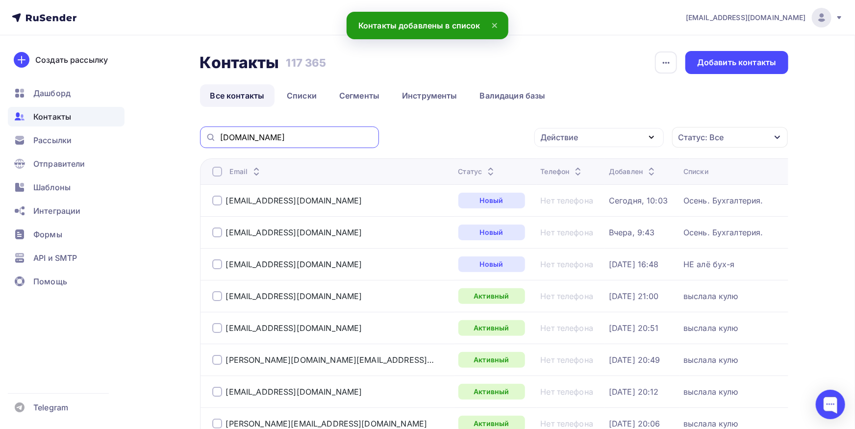
click at [313, 136] on input "brmaster.ru" at bounding box center [296, 137] width 153 height 11
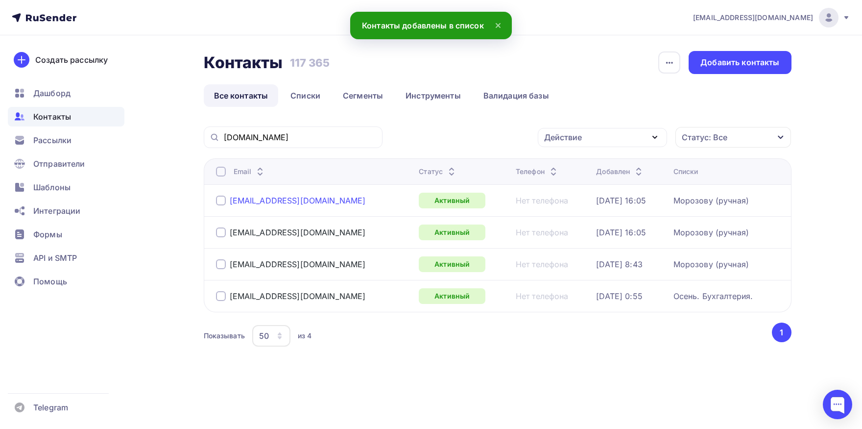
click at [275, 202] on div "a.lenshina@brmaster.ru" at bounding box center [298, 201] width 136 height 10
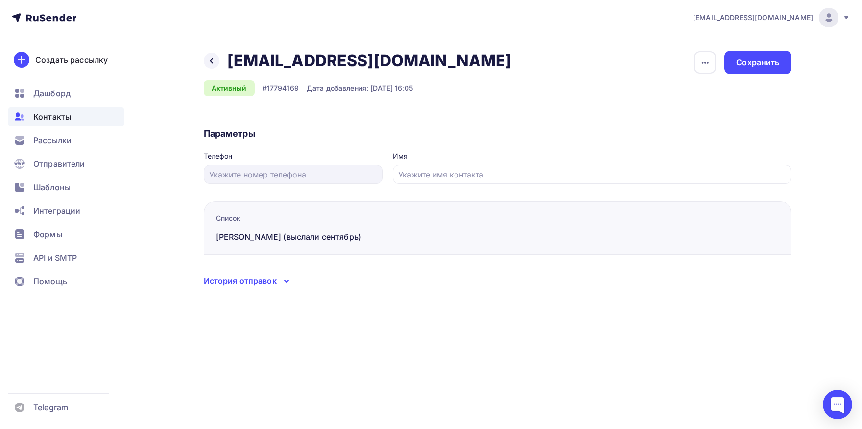
click at [256, 282] on div "История отправок" at bounding box center [240, 281] width 73 height 12
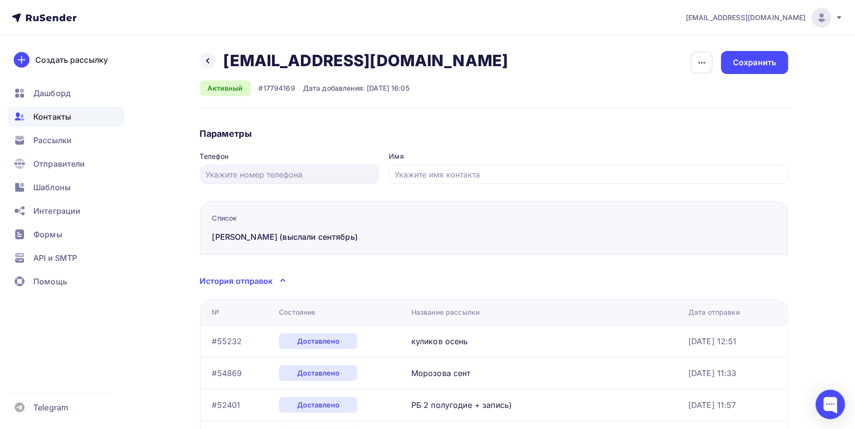
click at [68, 117] on span "Контакты" at bounding box center [52, 117] width 38 height 12
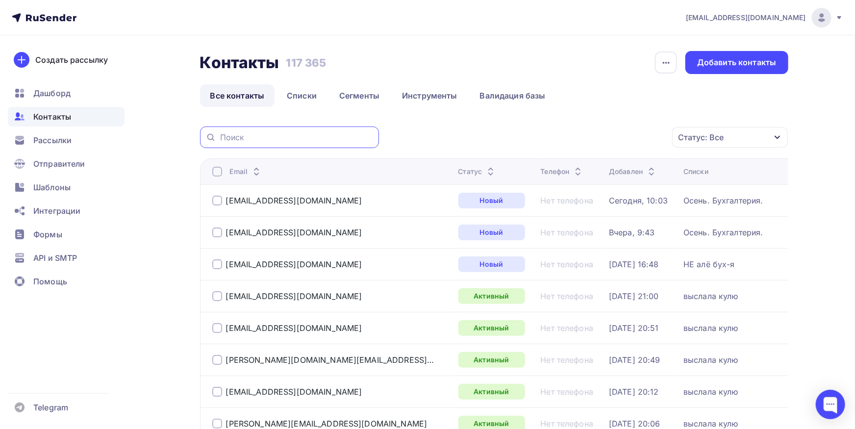
click at [292, 141] on input "text" at bounding box center [296, 137] width 153 height 11
paste input "tsoldatova@staf.ru"
drag, startPoint x: 260, startPoint y: 136, endPoint x: 178, endPoint y: 136, distance: 82.3
click at [220, 136] on input "tsoldatova@staf.ru" at bounding box center [296, 137] width 153 height 11
type input "@staf.ru"
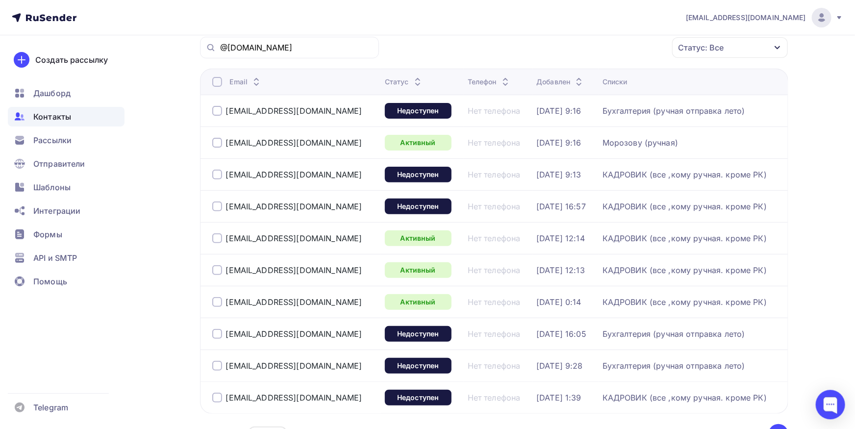
scroll to position [108, 0]
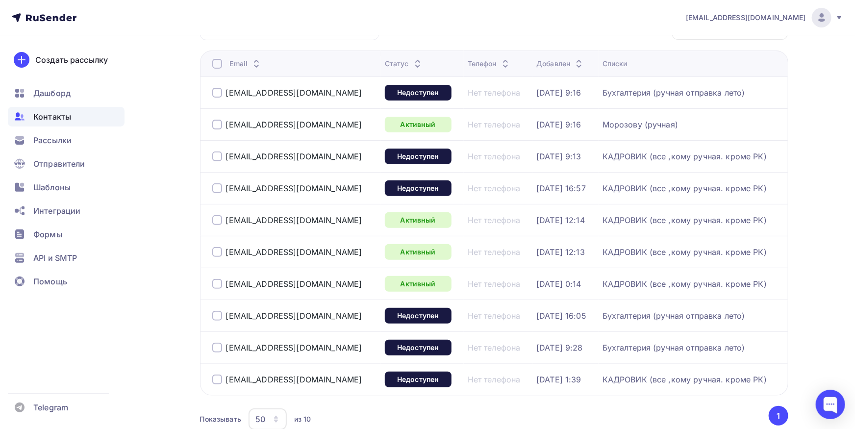
click at [220, 122] on div at bounding box center [217, 125] width 10 height 10
click at [216, 126] on div at bounding box center [217, 125] width 10 height 10
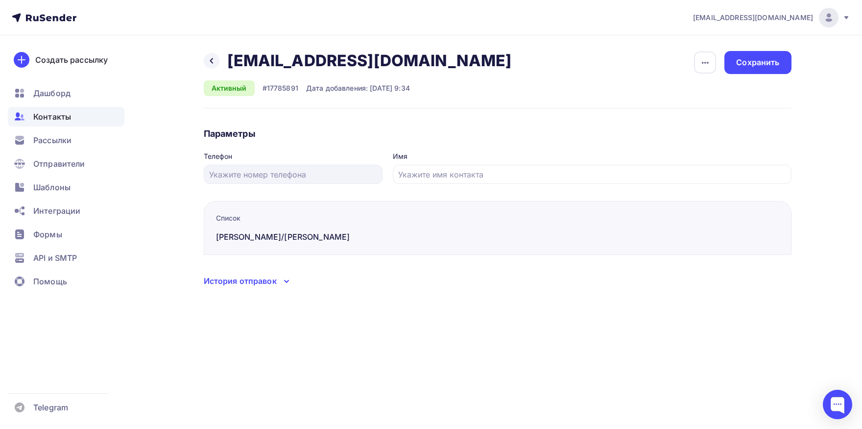
click at [225, 279] on div "История отправок" at bounding box center [240, 281] width 73 height 12
click at [244, 284] on div "История отправок" at bounding box center [240, 281] width 73 height 12
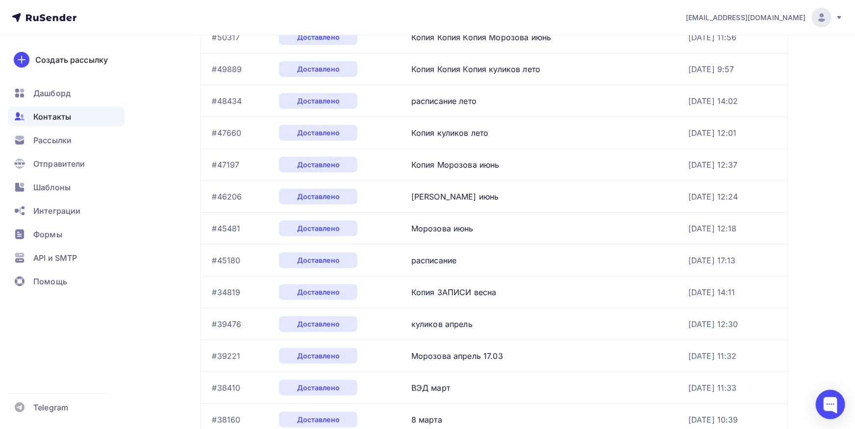
scroll to position [162, 0]
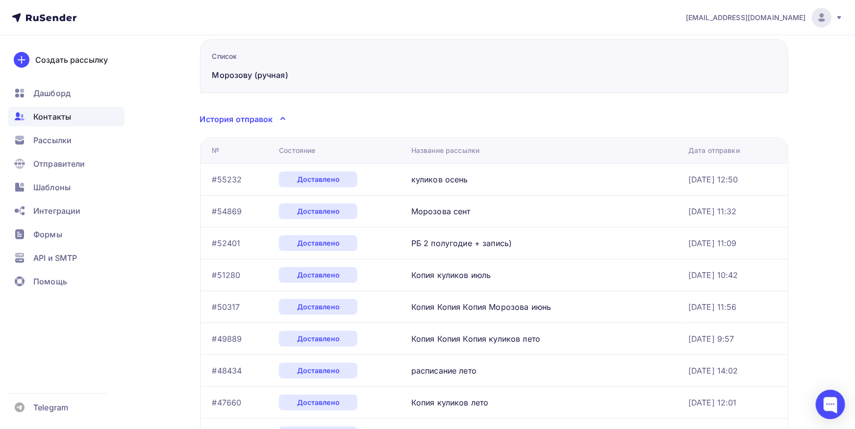
click at [55, 115] on span "Контакты" at bounding box center [52, 117] width 38 height 12
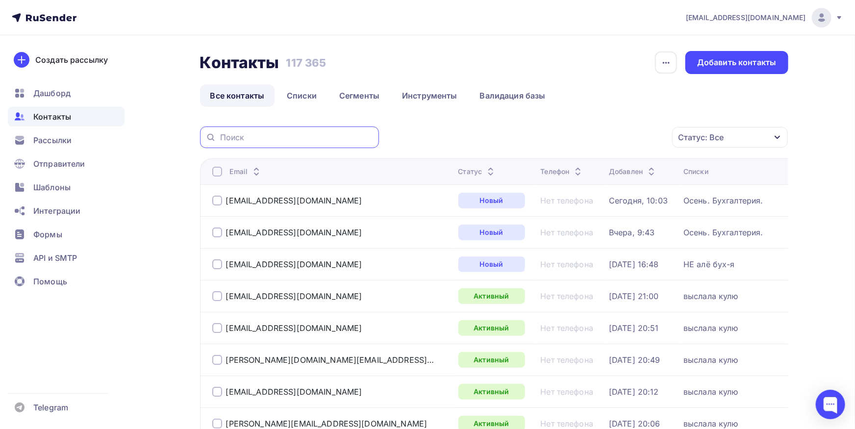
click at [312, 133] on input "text" at bounding box center [296, 137] width 153 height 11
click at [290, 140] on input "text" at bounding box center [296, 137] width 153 height 11
paste input "mail@brandmaster.spb.ru"
type input "mail@brandmaster.spb.ru"
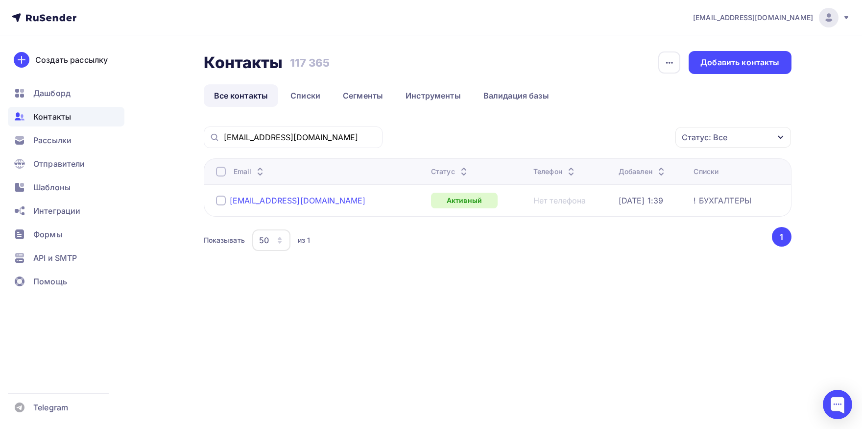
click at [285, 205] on div "mail@brandmaster.spb.ru" at bounding box center [298, 201] width 136 height 10
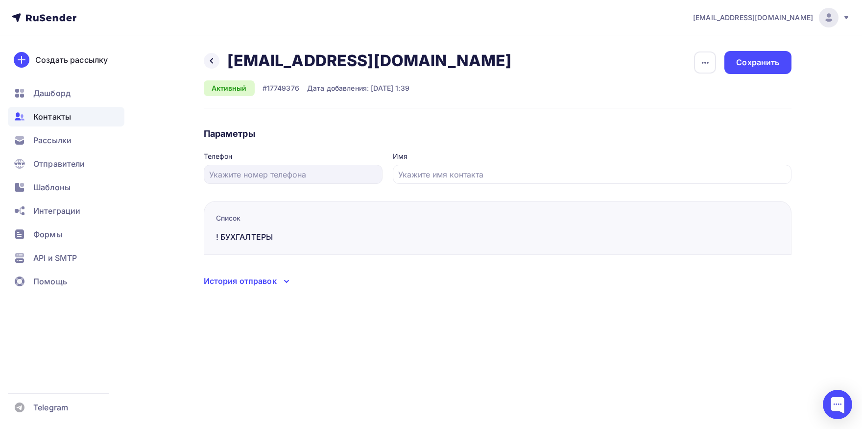
click at [259, 278] on div "История отправок" at bounding box center [240, 281] width 73 height 12
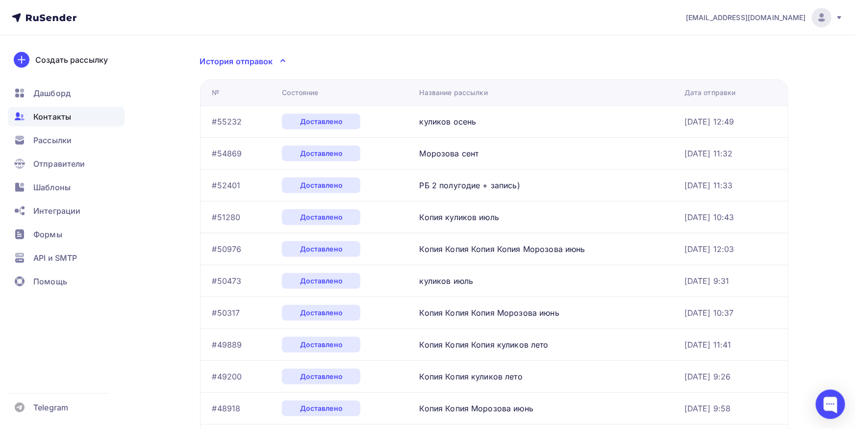
scroll to position [108, 0]
